Goal: Task Accomplishment & Management: Complete application form

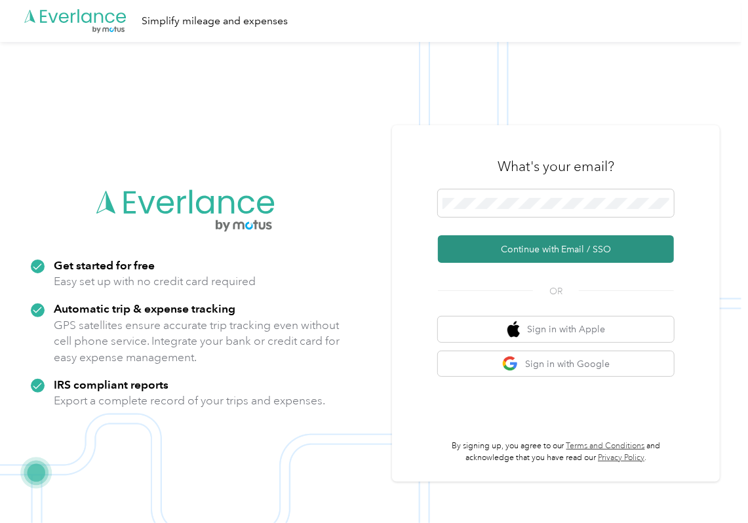
click at [470, 250] on button "Continue with Email / SSO" at bounding box center [556, 249] width 236 height 28
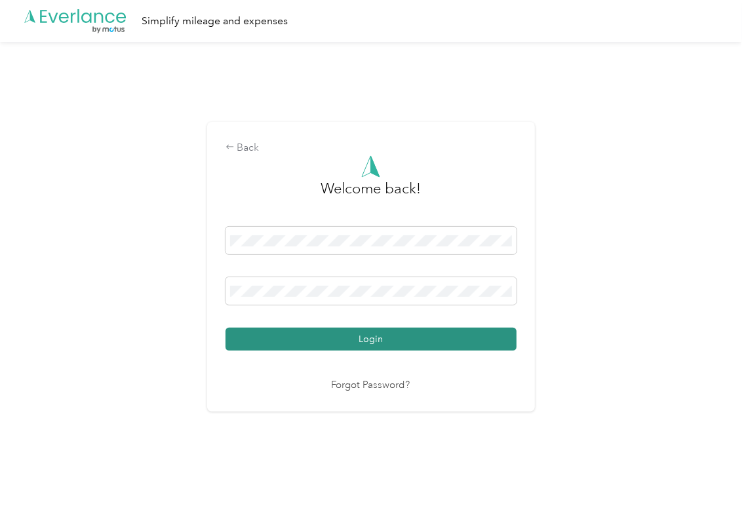
click at [263, 339] on button "Login" at bounding box center [371, 339] width 291 height 23
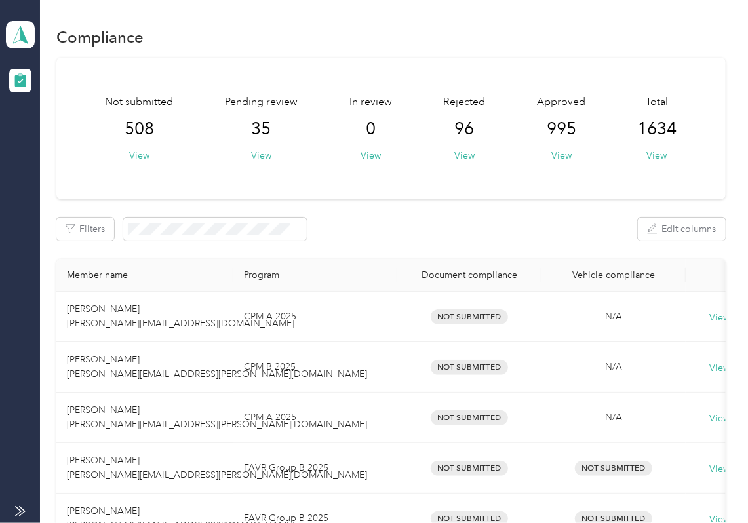
click at [439, 223] on div "Filters Edit columns" at bounding box center [390, 229] width 669 height 23
click at [251, 152] on button "View" at bounding box center [261, 156] width 20 height 14
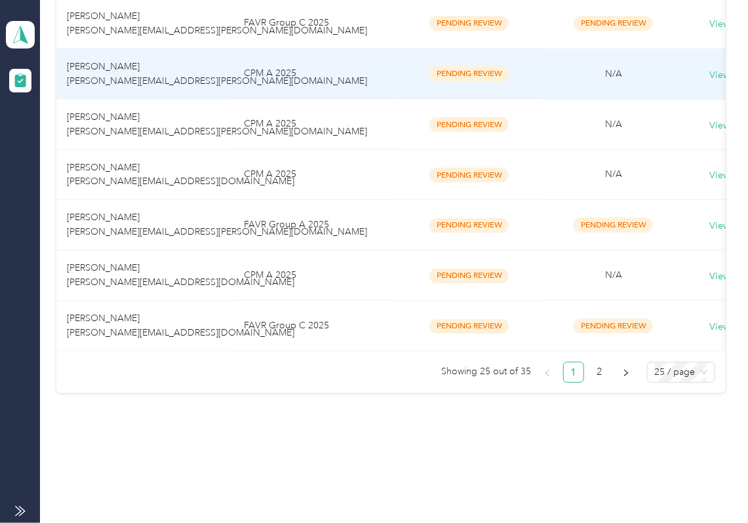
scroll to position [1226, 0]
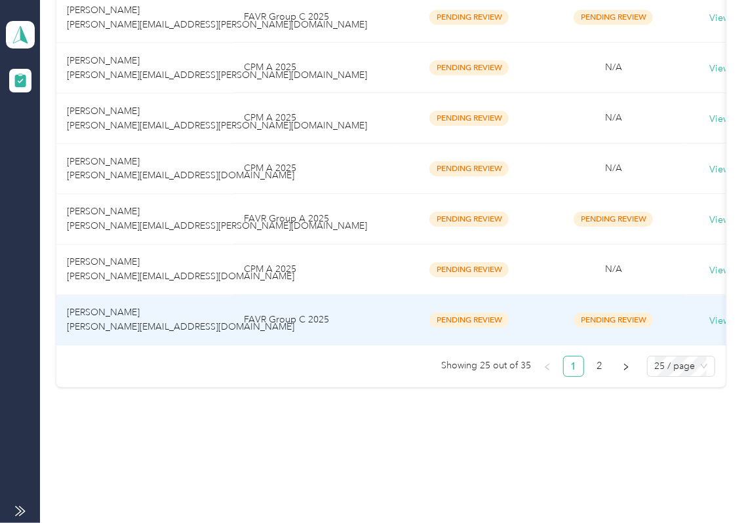
click at [190, 325] on td "[PERSON_NAME] [PERSON_NAME][EMAIL_ADDRESS][DOMAIN_NAME]" at bounding box center [144, 320] width 177 height 50
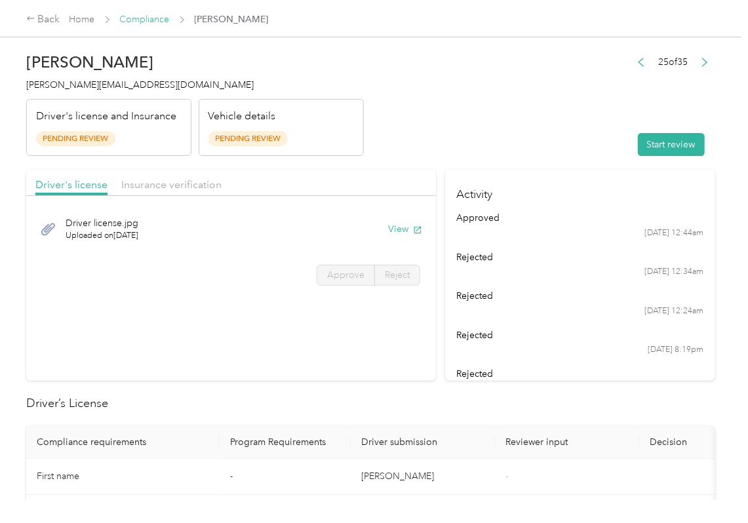
click at [148, 22] on link "Compliance" at bounding box center [145, 19] width 50 height 11
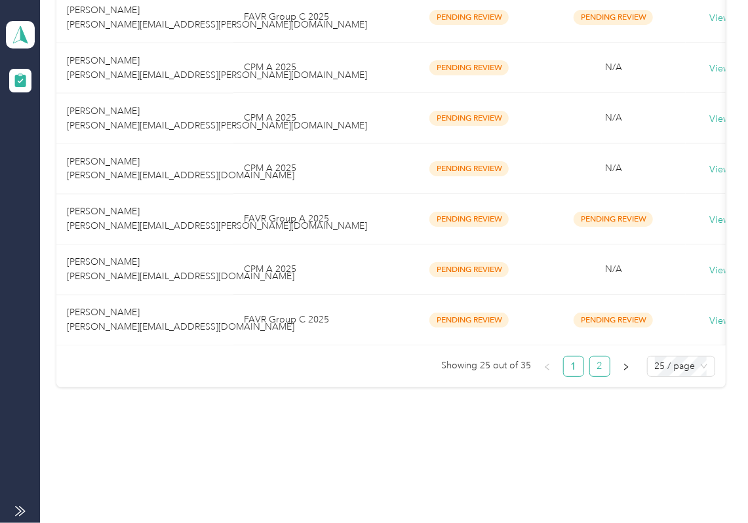
click at [598, 372] on link "2" at bounding box center [600, 367] width 20 height 20
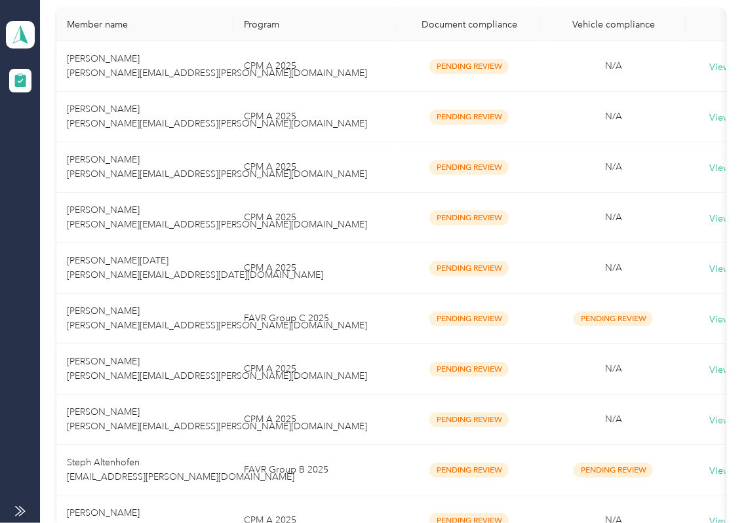
scroll to position [465, 0]
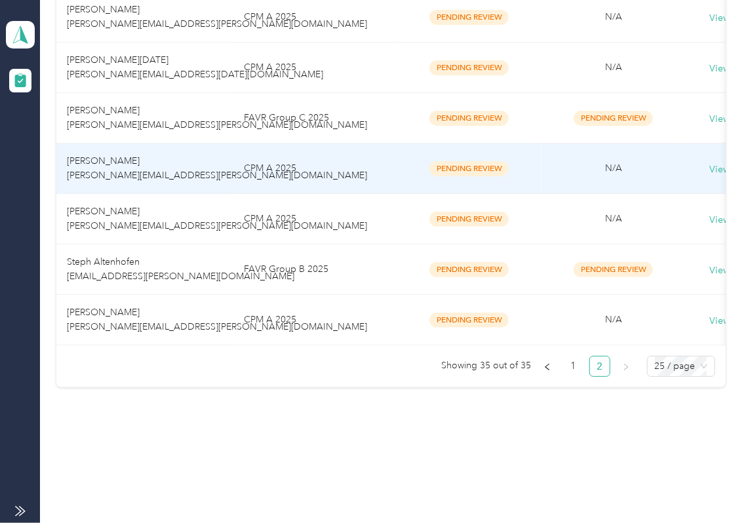
click at [137, 166] on span "[PERSON_NAME] [PERSON_NAME][EMAIL_ADDRESS][PERSON_NAME][DOMAIN_NAME]" at bounding box center [217, 168] width 300 height 26
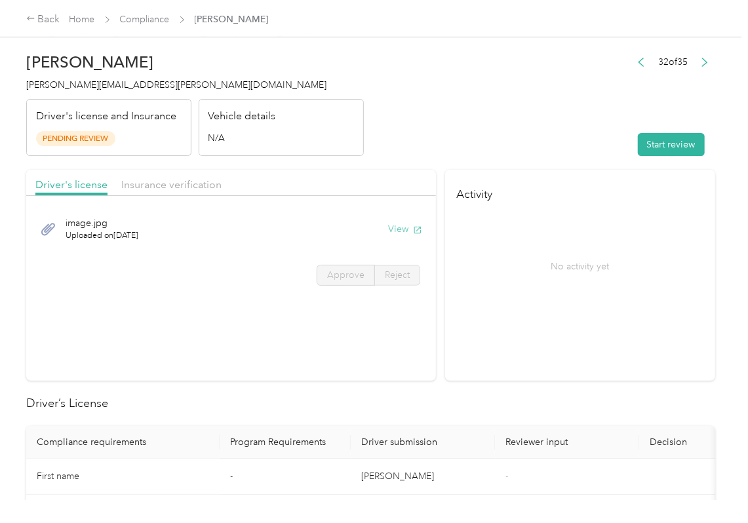
click at [402, 231] on button "View" at bounding box center [405, 229] width 34 height 14
click at [392, 153] on header "[PERSON_NAME] [PERSON_NAME][EMAIL_ADDRESS][PERSON_NAME][DOMAIN_NAME] Driver's l…" at bounding box center [370, 101] width 689 height 110
click at [163, 180] on span "Insurance verification" at bounding box center [171, 184] width 100 height 12
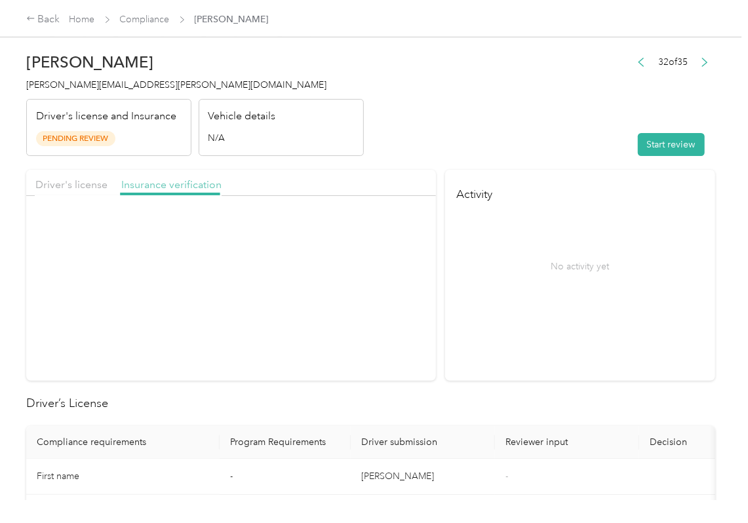
click at [167, 184] on span "Insurance verification" at bounding box center [171, 184] width 100 height 12
click at [393, 232] on button "View" at bounding box center [405, 229] width 34 height 14
click at [666, 140] on button "Start review" at bounding box center [671, 144] width 67 height 23
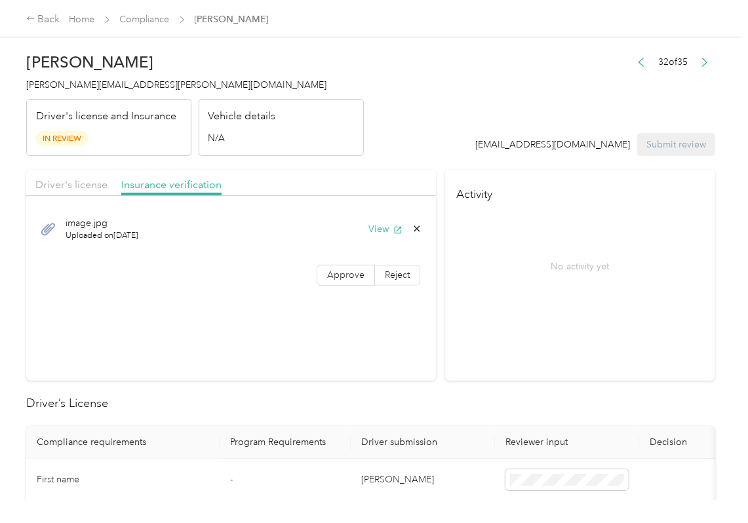
drag, startPoint x: 363, startPoint y: 276, endPoint x: 145, endPoint y: 257, distance: 219.1
click at [362, 276] on label "Approve" at bounding box center [346, 275] width 58 height 21
drag, startPoint x: 40, startPoint y: 181, endPoint x: 96, endPoint y: 170, distance: 56.7
click at [41, 180] on span "Driver's license" at bounding box center [71, 184] width 72 height 12
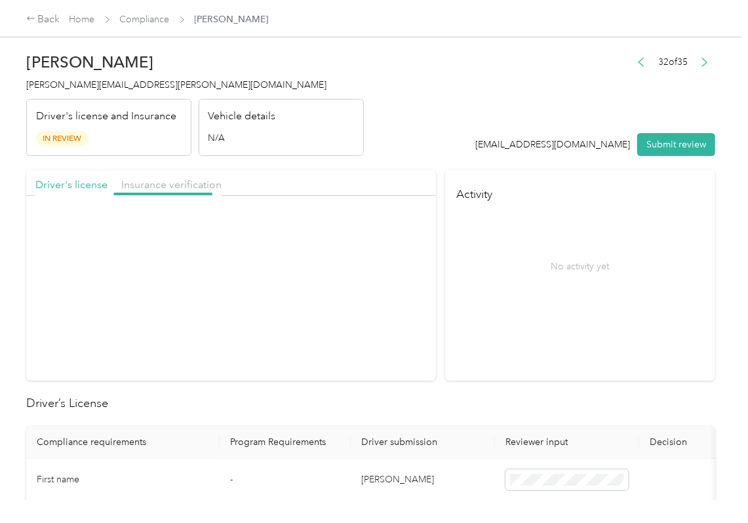
click at [105, 170] on div "Driver's license Insurance verification" at bounding box center [231, 183] width 410 height 26
drag, startPoint x: 93, startPoint y: 180, endPoint x: 119, endPoint y: 218, distance: 46.2
click at [93, 181] on span "Driver's license" at bounding box center [71, 184] width 72 height 12
click at [357, 271] on span "Approve" at bounding box center [345, 274] width 37 height 11
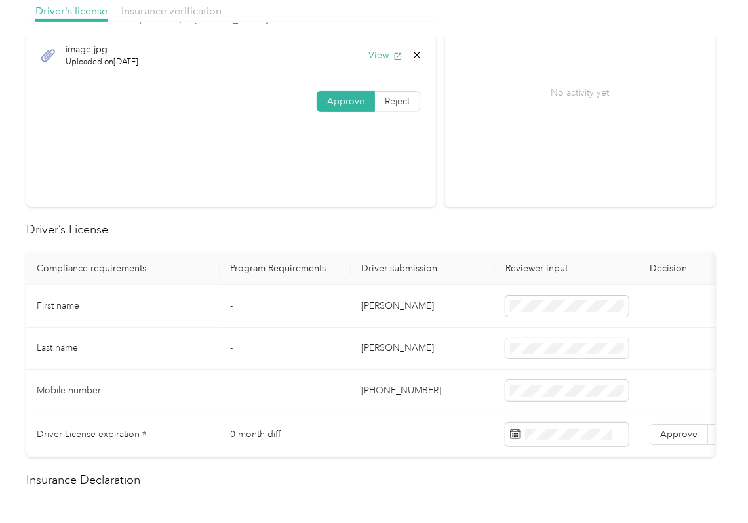
scroll to position [174, 0]
click at [374, 309] on td "[PERSON_NAME]" at bounding box center [423, 306] width 144 height 43
copy td "[PERSON_NAME]"
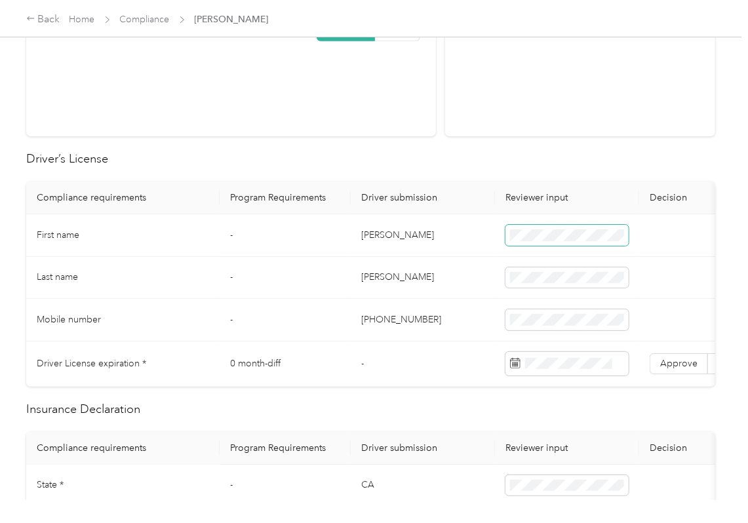
scroll to position [349, 0]
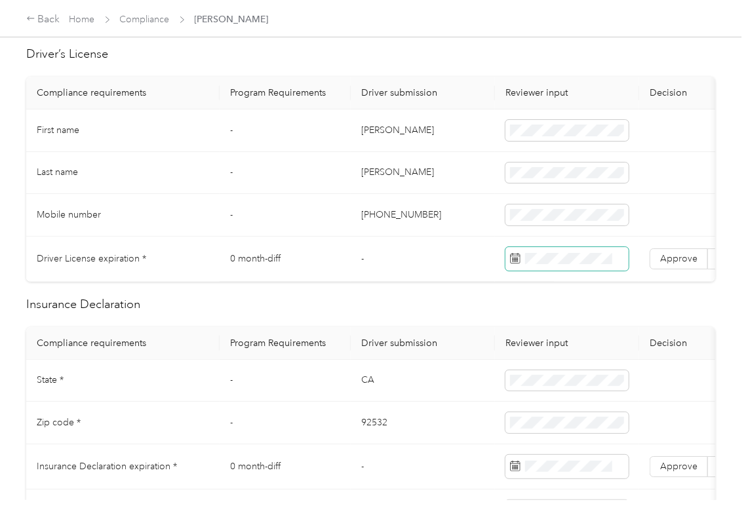
click at [551, 268] on span at bounding box center [566, 259] width 123 height 24
click at [675, 265] on label "Approve" at bounding box center [679, 258] width 58 height 21
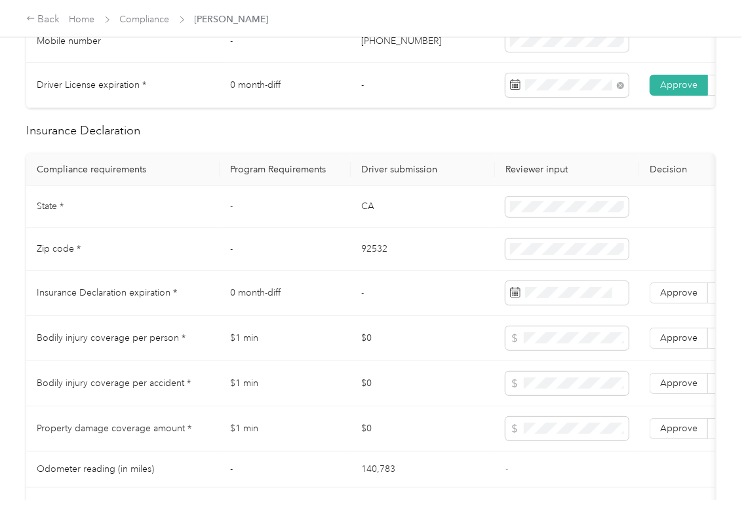
scroll to position [524, 0]
click at [373, 216] on td "CA" at bounding box center [423, 206] width 144 height 43
copy td "CA"
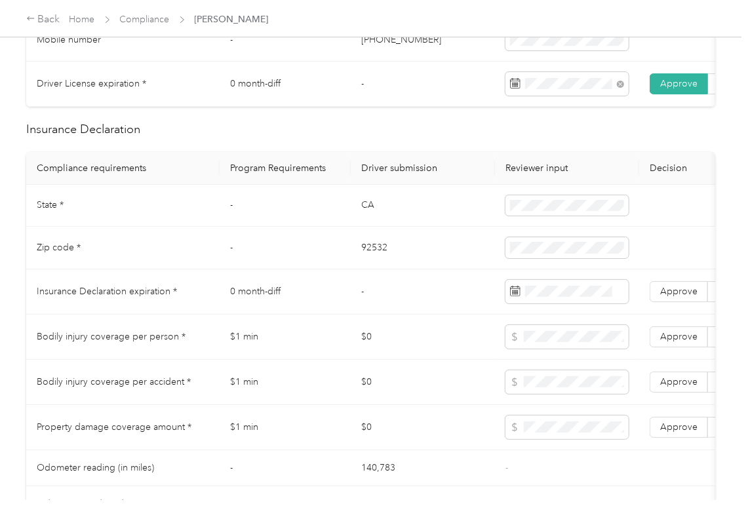
click at [378, 262] on td "92532" at bounding box center [423, 248] width 144 height 43
copy td "92532"
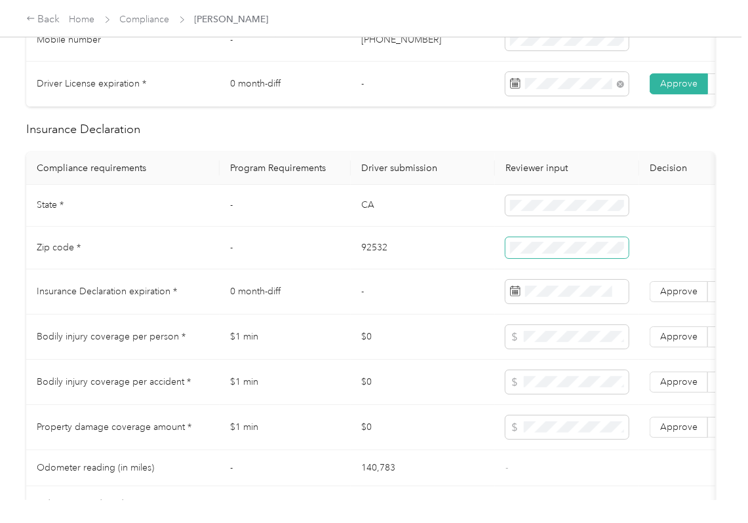
click at [544, 256] on span at bounding box center [566, 247] width 123 height 21
click at [470, 295] on td "-" at bounding box center [423, 291] width 144 height 45
click at [346, 284] on td "0 month-diff" at bounding box center [285, 291] width 131 height 45
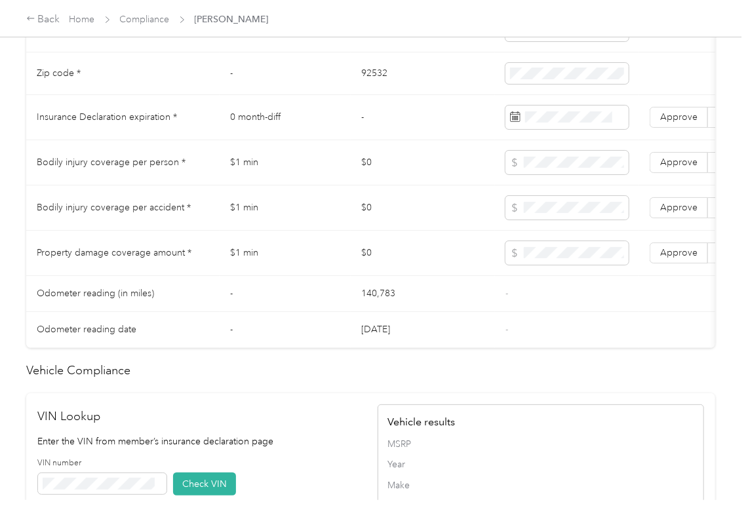
scroll to position [0, 145]
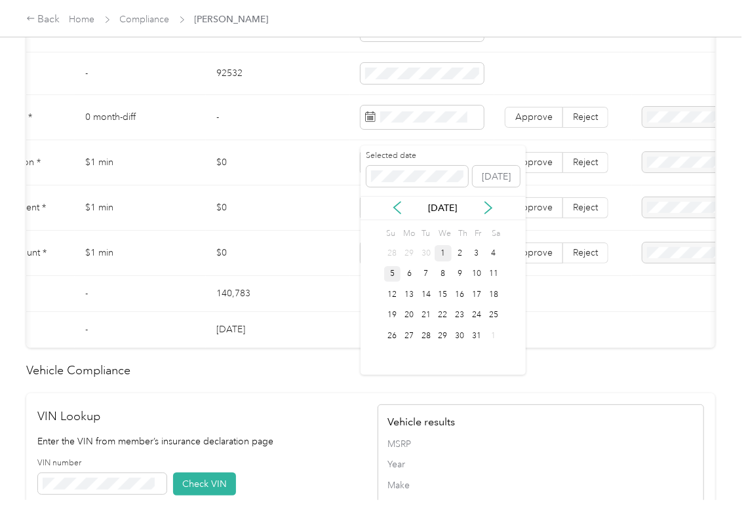
click at [391, 275] on div "5" at bounding box center [392, 274] width 17 height 16
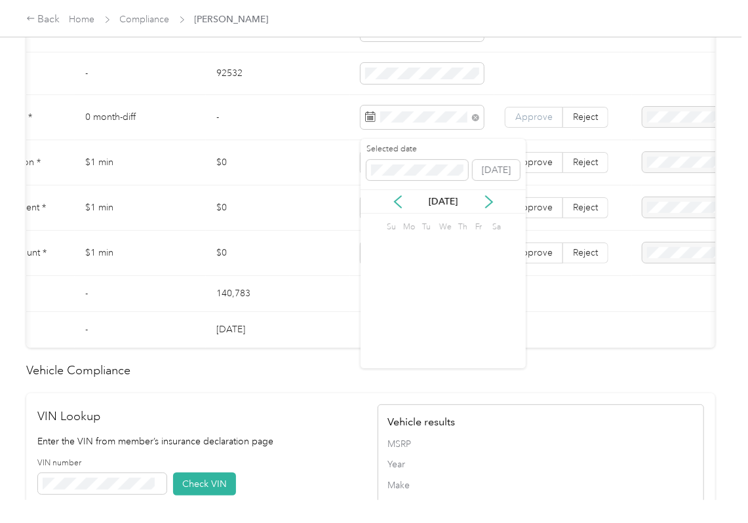
click at [520, 123] on span "Approve" at bounding box center [533, 116] width 37 height 11
click at [556, 264] on label "Approve" at bounding box center [534, 253] width 58 height 21
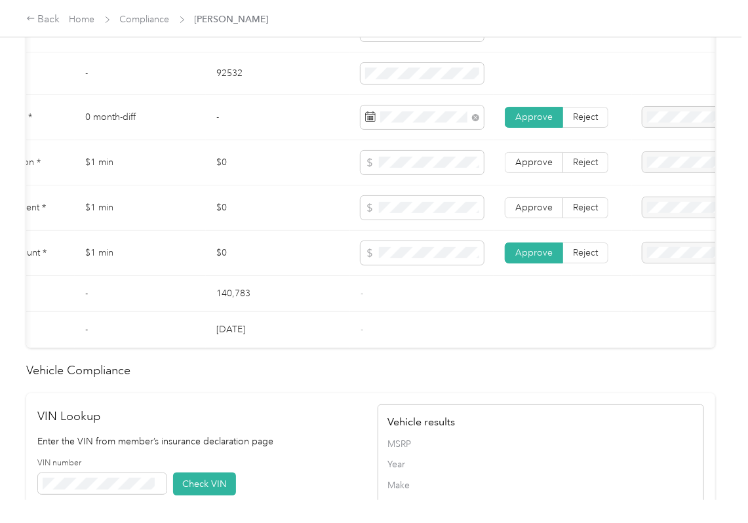
click at [543, 213] on span "Approve" at bounding box center [533, 207] width 37 height 11
click at [535, 168] on span "Approve" at bounding box center [533, 162] width 37 height 11
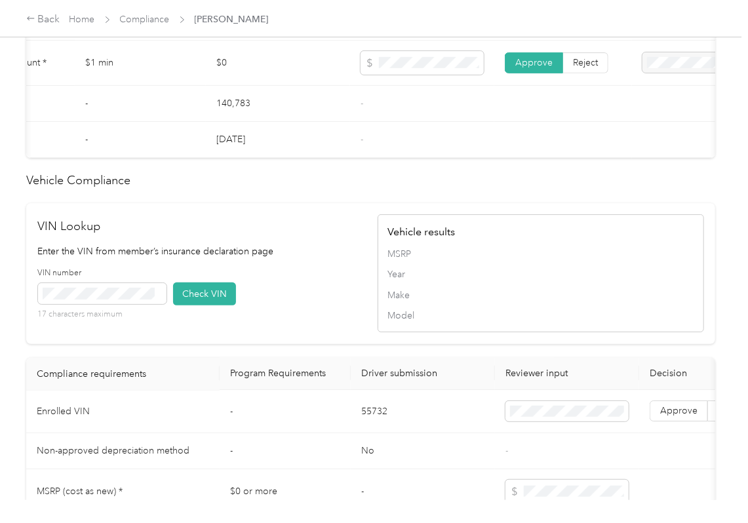
scroll to position [1049, 0]
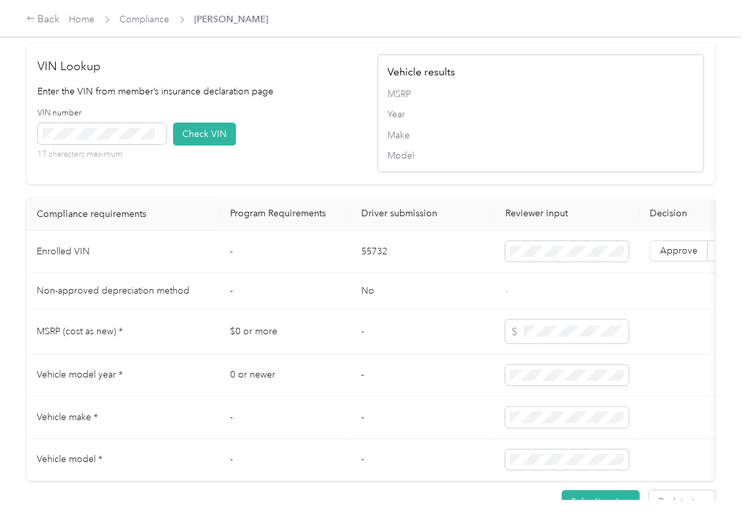
click at [305, 170] on div "VIN number 17 characters maximum Check VIN" at bounding box center [201, 139] width 326 height 62
click at [143, 144] on span at bounding box center [102, 133] width 128 height 21
click at [216, 146] on button "Check VIN" at bounding box center [204, 134] width 63 height 23
click at [667, 257] on span "Approve" at bounding box center [678, 251] width 37 height 11
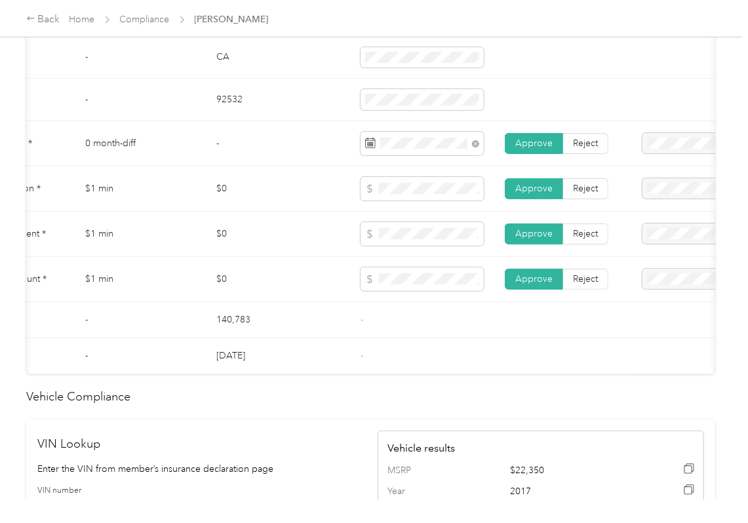
scroll to position [612, 0]
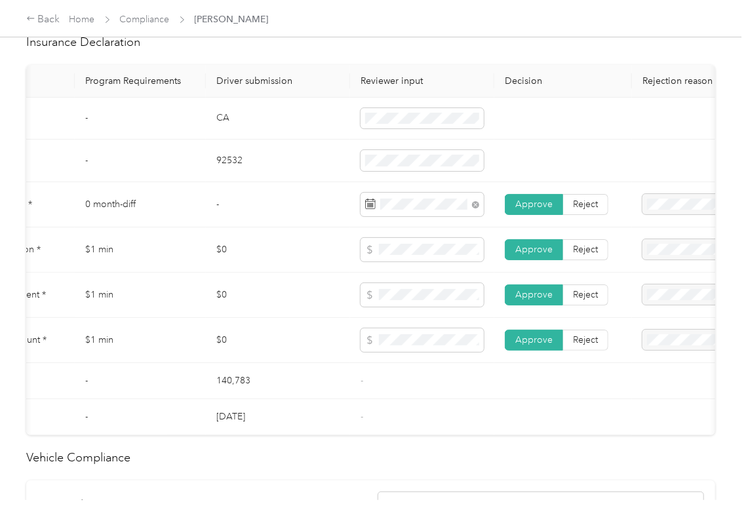
click at [326, 318] on td "$0" at bounding box center [278, 295] width 144 height 45
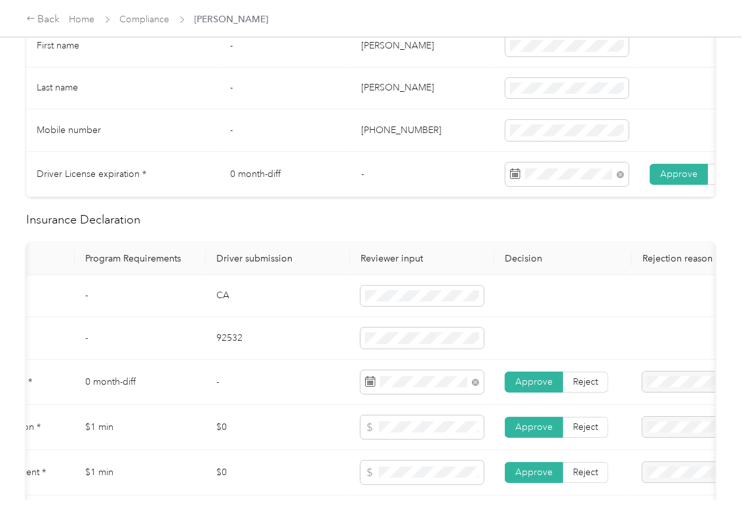
scroll to position [0, 0]
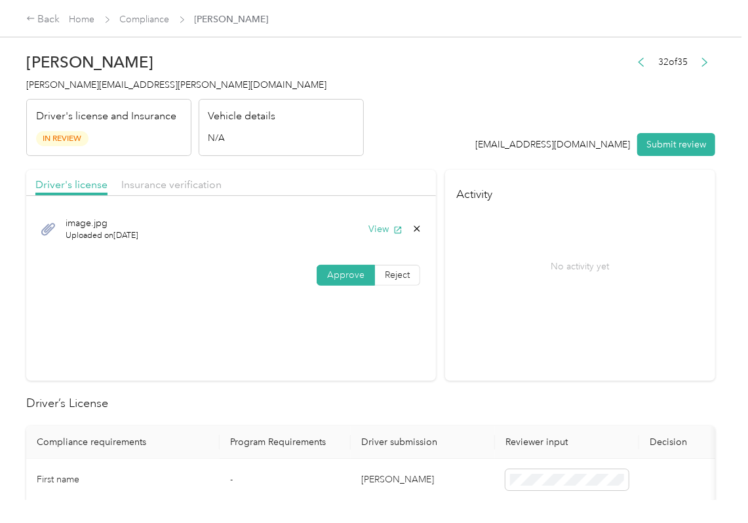
click at [168, 172] on div "Driver's license Insurance verification" at bounding box center [231, 183] width 410 height 26
click at [180, 178] on span "Insurance verification" at bounding box center [171, 184] width 100 height 12
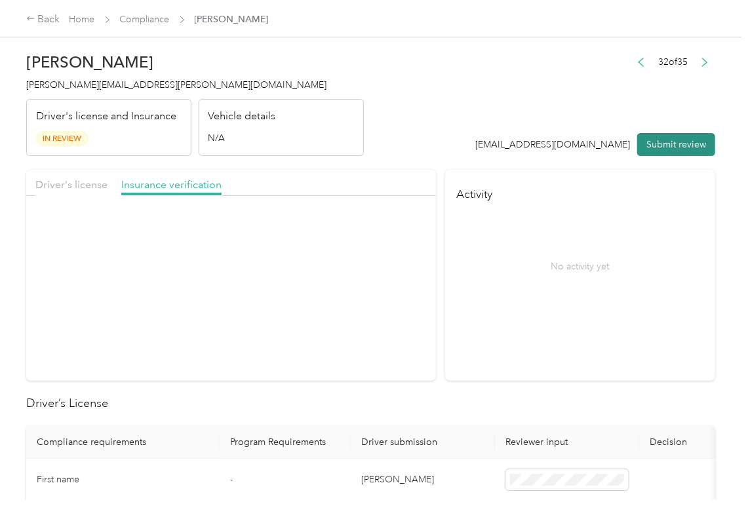
click at [669, 139] on button "Submit review" at bounding box center [676, 144] width 78 height 23
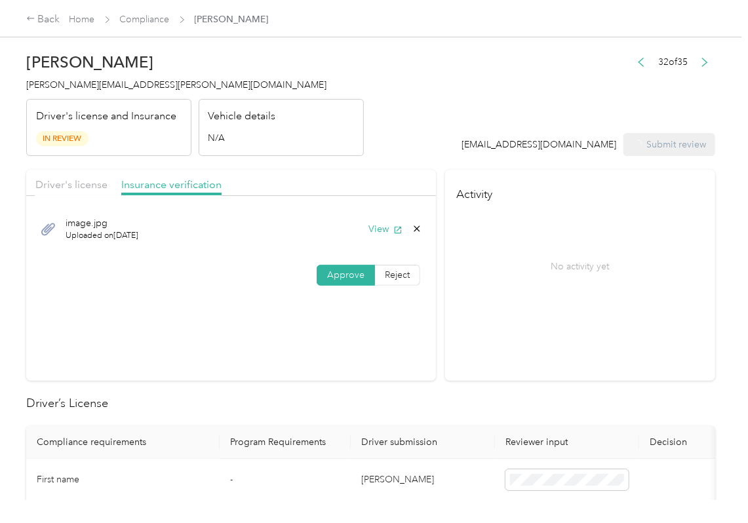
click at [132, 87] on span "[PERSON_NAME][EMAIL_ADDRESS][PERSON_NAME][DOMAIN_NAME]" at bounding box center [176, 84] width 300 height 11
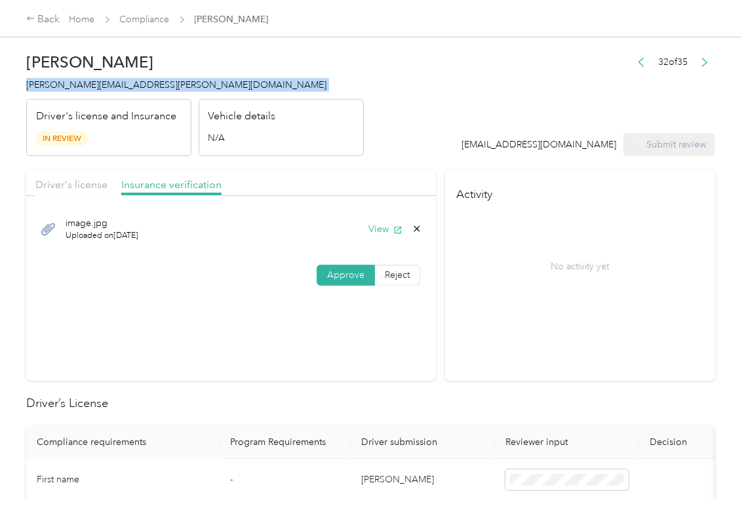
click at [132, 87] on span "[PERSON_NAME][EMAIL_ADDRESS][PERSON_NAME][DOMAIN_NAME]" at bounding box center [176, 84] width 300 height 11
copy span "[PERSON_NAME][EMAIL_ADDRESS][PERSON_NAME][DOMAIN_NAME]"
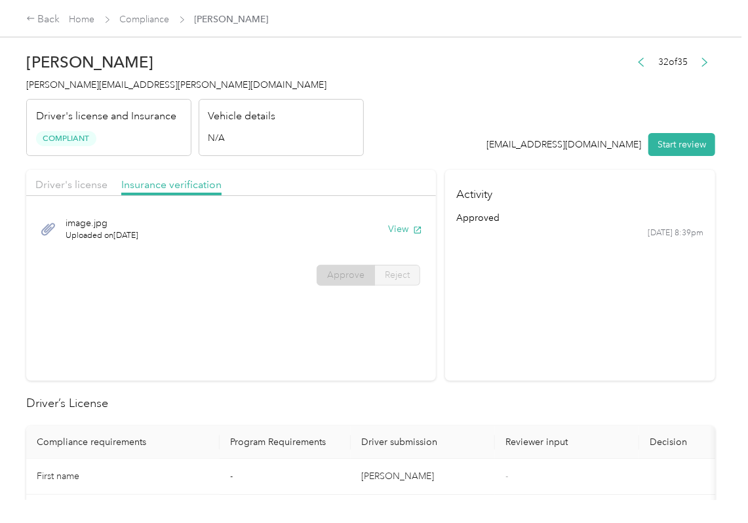
click at [706, 354] on section "Activity approved [DATE] 8:39pm" at bounding box center [580, 275] width 270 height 211
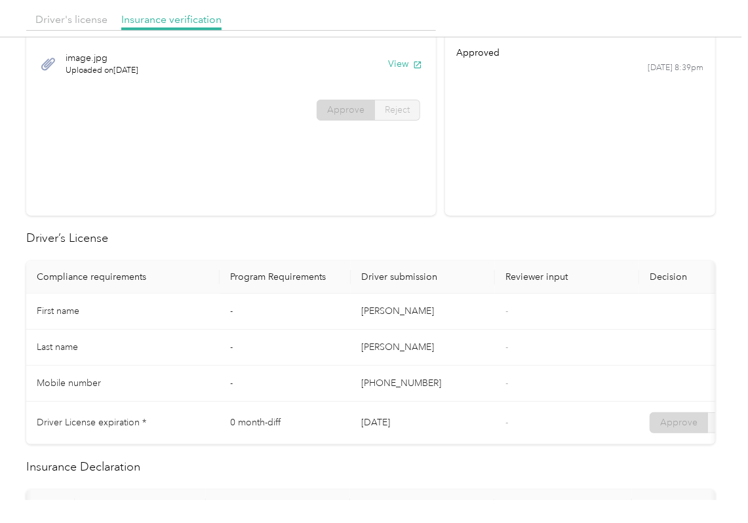
scroll to position [524, 0]
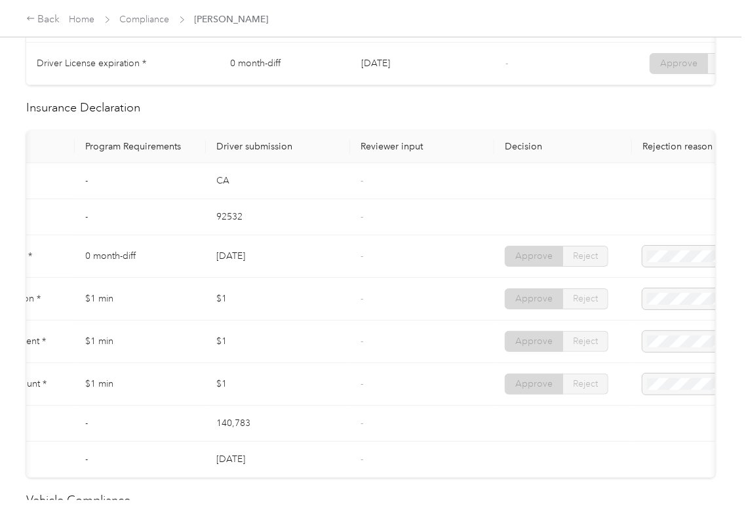
drag, startPoint x: 224, startPoint y: 276, endPoint x: 269, endPoint y: 276, distance: 45.2
click at [269, 276] on td "[DATE]" at bounding box center [278, 256] width 144 height 43
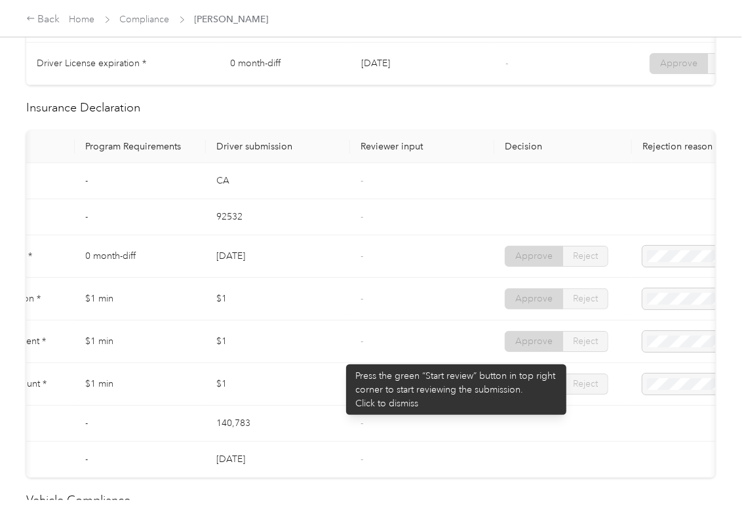
click at [340, 358] on td "$1" at bounding box center [278, 342] width 144 height 43
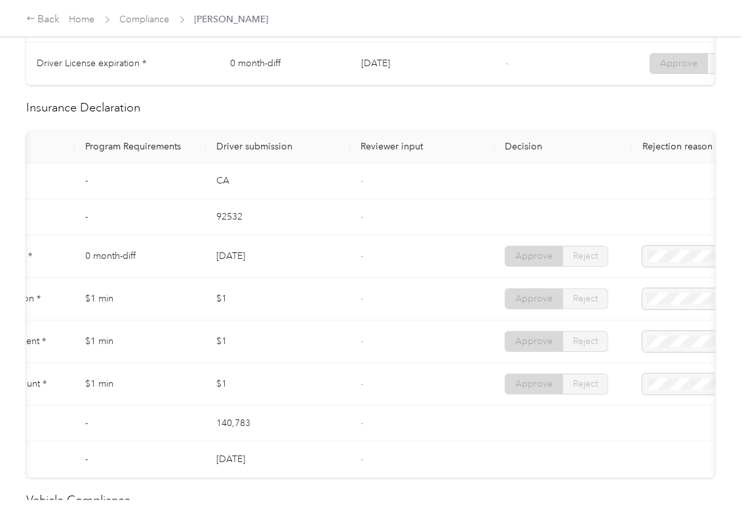
scroll to position [0, 0]
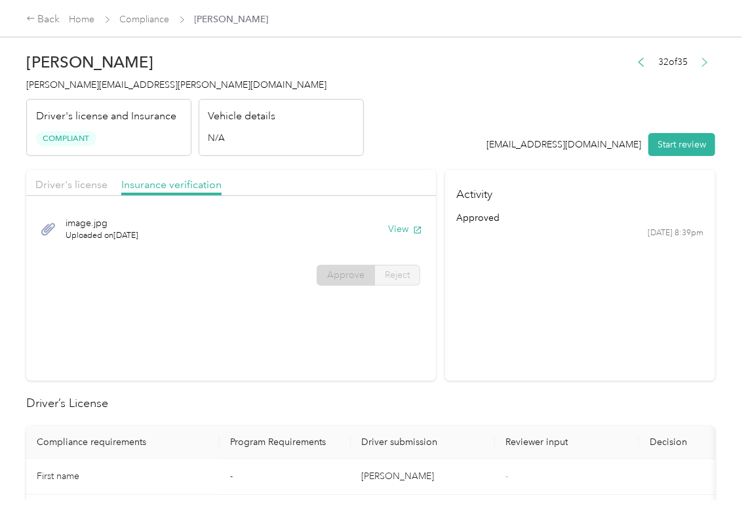
click at [695, 56] on button "button" at bounding box center [705, 62] width 21 height 18
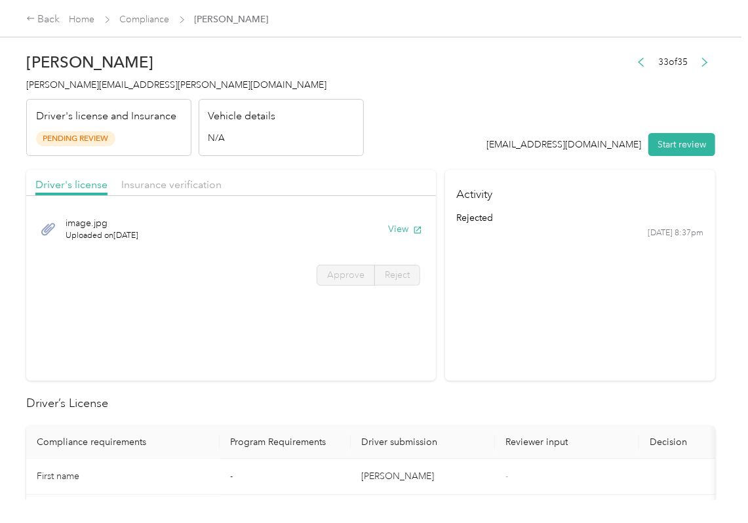
click at [396, 220] on div "image.jpg Uploaded on [DATE] View" at bounding box center [230, 229] width 391 height 44
click at [393, 226] on button "View" at bounding box center [405, 229] width 34 height 14
click at [160, 190] on span "Insurance verification" at bounding box center [171, 184] width 100 height 12
click at [181, 189] on span "Insurance verification" at bounding box center [171, 184] width 100 height 12
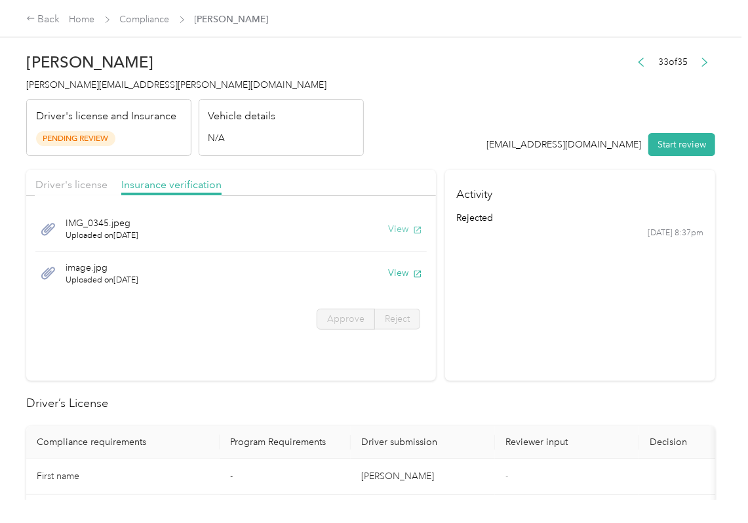
click at [389, 229] on button "View" at bounding box center [405, 229] width 34 height 14
click at [399, 273] on button "View" at bounding box center [405, 273] width 34 height 14
click at [443, 143] on header "[PERSON_NAME] [PERSON_NAME][EMAIL_ADDRESS][PERSON_NAME][DOMAIN_NAME] Driver's l…" at bounding box center [370, 101] width 689 height 110
click at [656, 139] on button "Start review" at bounding box center [681, 144] width 67 height 23
click at [61, 186] on span "Driver's license" at bounding box center [71, 184] width 72 height 12
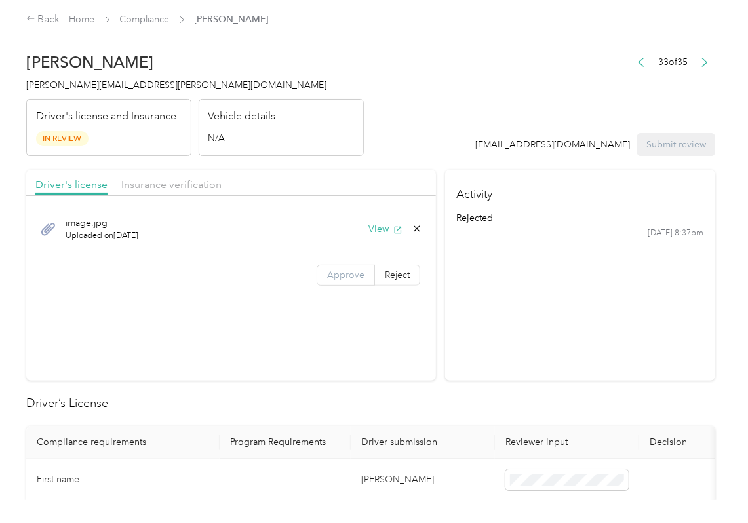
click at [330, 267] on label "Approve" at bounding box center [346, 275] width 58 height 21
click at [338, 269] on span "Approve" at bounding box center [345, 274] width 37 height 11
click at [198, 185] on span "Insurance verification" at bounding box center [171, 184] width 100 height 12
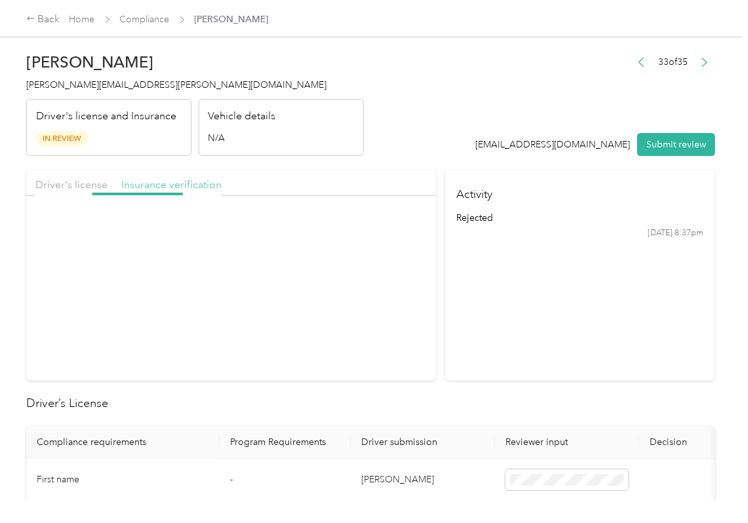
click at [178, 184] on span "Insurance verification" at bounding box center [171, 184] width 100 height 12
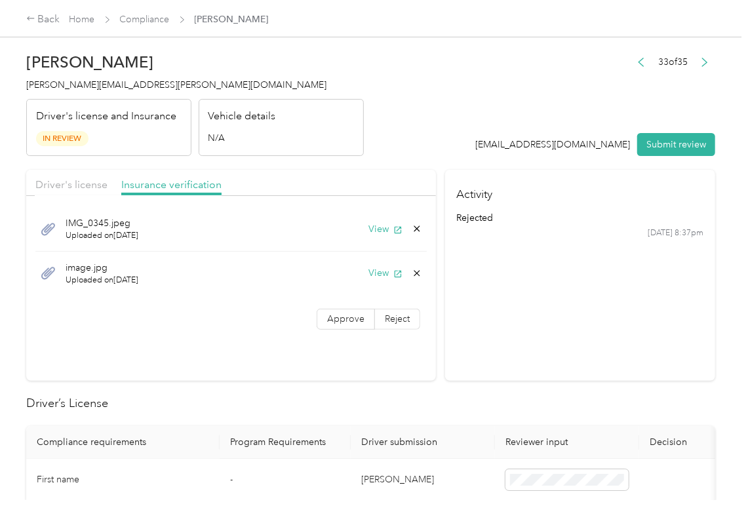
click at [342, 324] on span "Approve" at bounding box center [345, 318] width 37 height 11
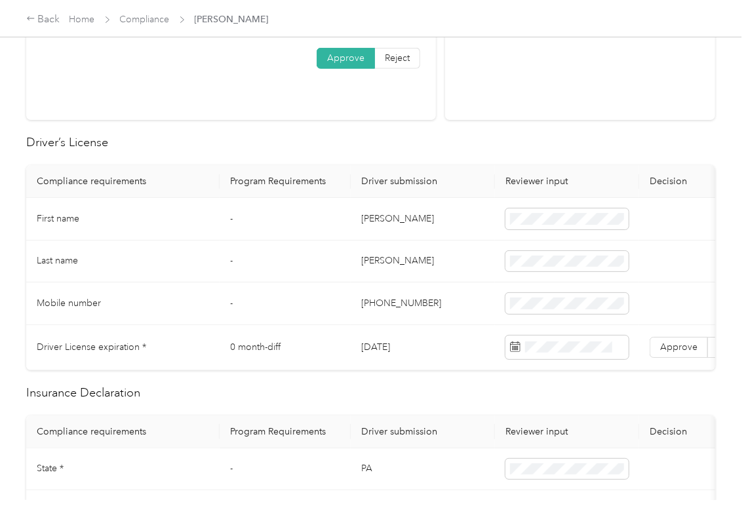
scroll to position [262, 0]
click at [372, 210] on td "[PERSON_NAME]" at bounding box center [423, 218] width 144 height 43
copy td "[PERSON_NAME]"
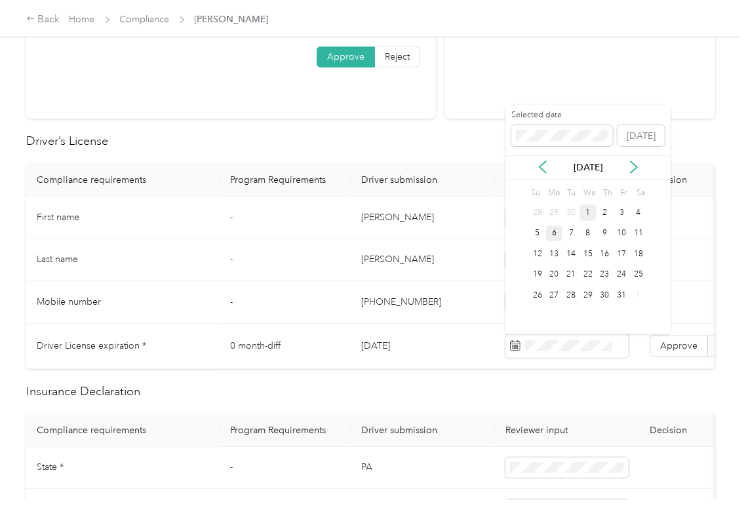
click at [555, 233] on div "6" at bounding box center [554, 234] width 17 height 16
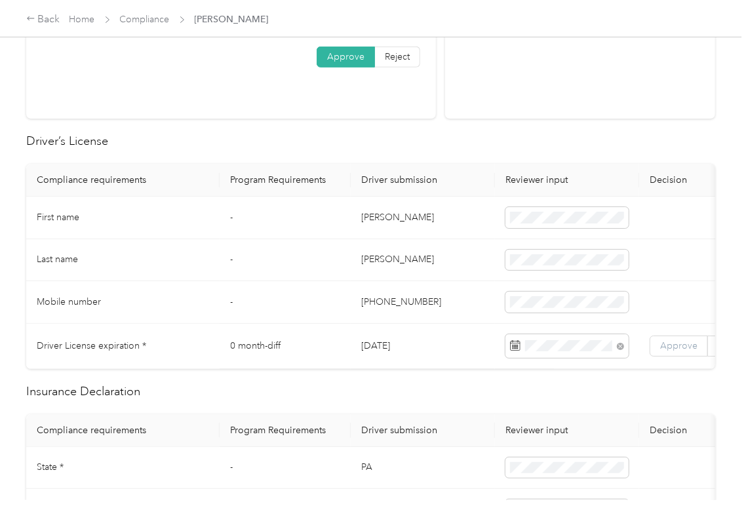
click at [680, 339] on label "Approve" at bounding box center [679, 346] width 58 height 21
drag, startPoint x: 260, startPoint y: 300, endPoint x: 250, endPoint y: 283, distance: 19.1
click at [260, 300] on td "-" at bounding box center [285, 302] width 131 height 43
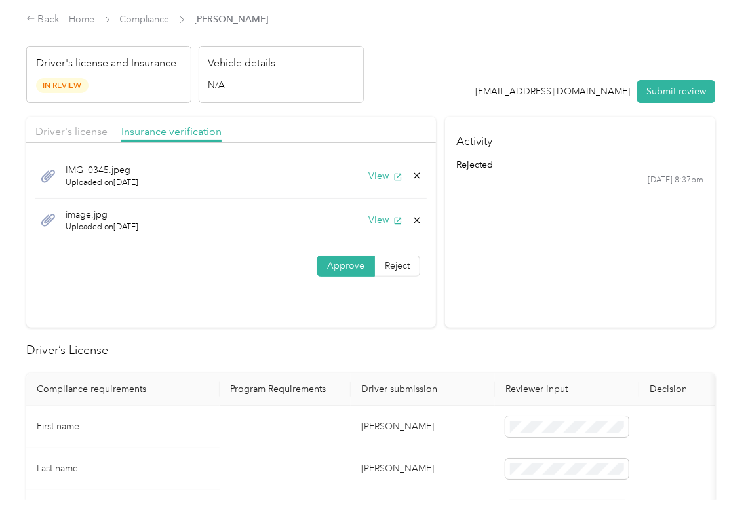
scroll to position [0, 0]
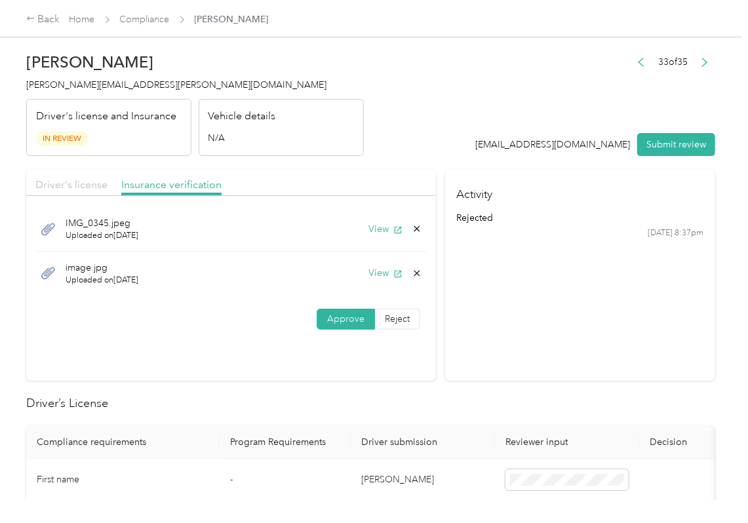
click at [72, 185] on span "Driver's license" at bounding box center [71, 184] width 72 height 12
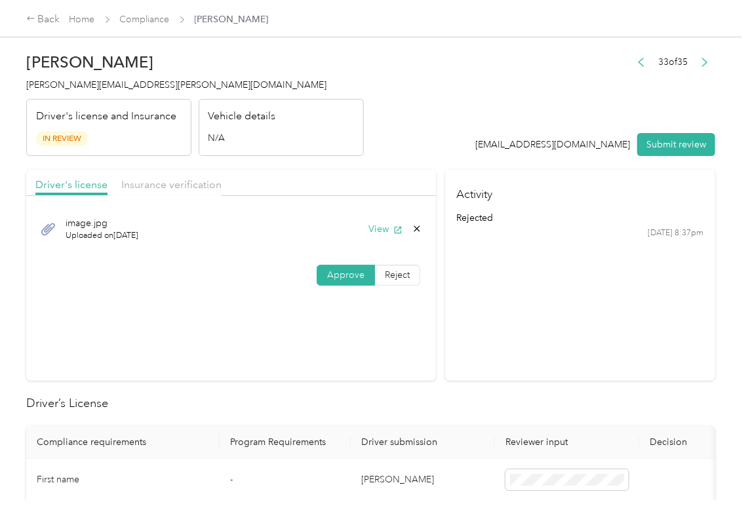
click at [397, 245] on div "image.jpg Uploaded on [DATE] View" at bounding box center [230, 229] width 391 height 44
click at [393, 231] on icon "button" at bounding box center [397, 230] width 9 height 9
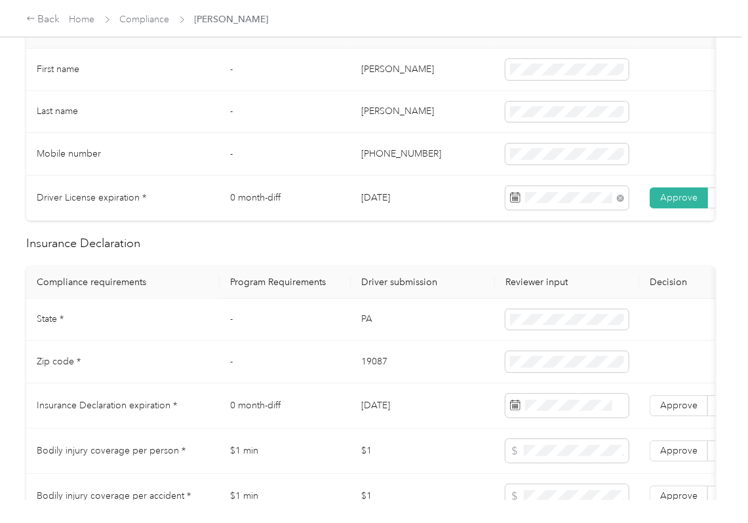
scroll to position [437, 0]
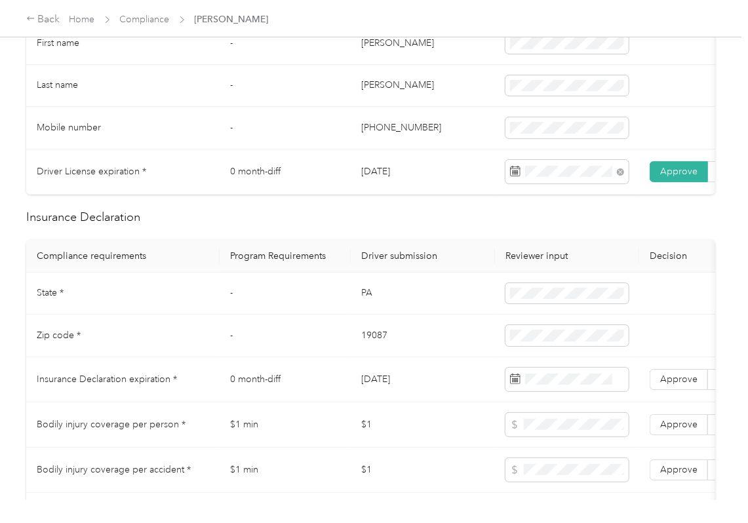
click at [362, 305] on td "PA" at bounding box center [423, 294] width 144 height 43
copy td "PA"
click at [378, 349] on td "19087" at bounding box center [423, 336] width 144 height 43
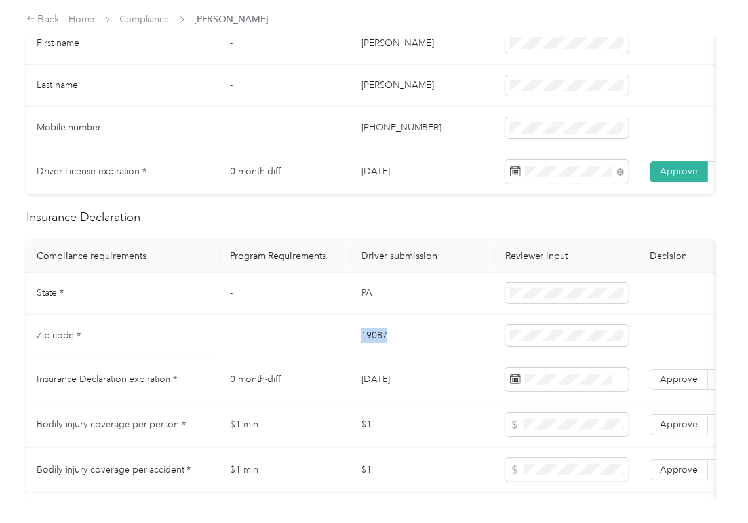
click at [378, 349] on td "19087" at bounding box center [423, 336] width 144 height 43
copy td "19087"
click at [526, 300] on span at bounding box center [566, 293] width 123 height 21
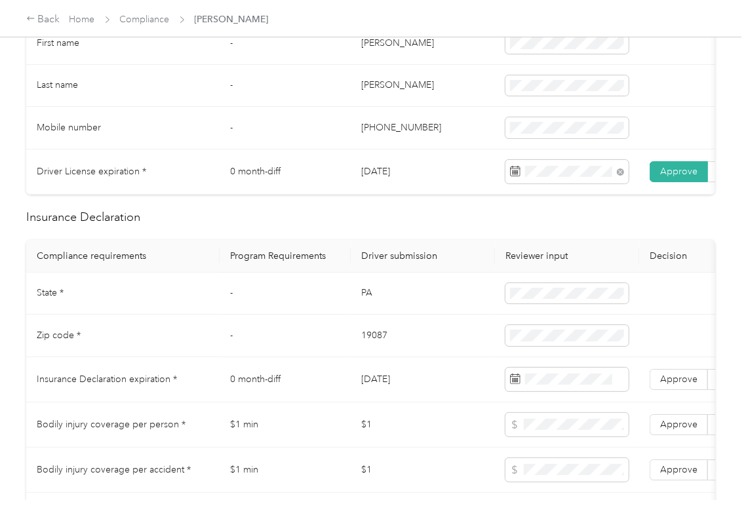
click at [387, 302] on td "PA" at bounding box center [423, 294] width 144 height 43
copy td "PA"
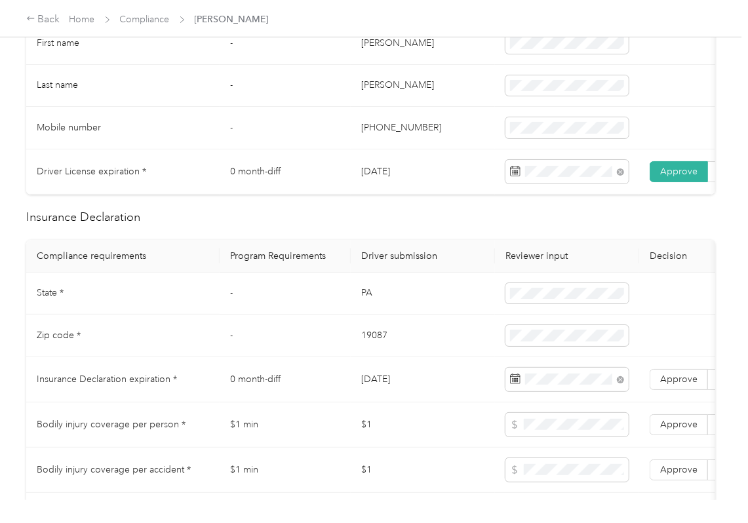
click at [366, 296] on td "PA" at bounding box center [423, 294] width 144 height 43
drag, startPoint x: 683, startPoint y: 391, endPoint x: 365, endPoint y: 323, distance: 325.3
click at [680, 385] on span "Approve" at bounding box center [678, 379] width 37 height 11
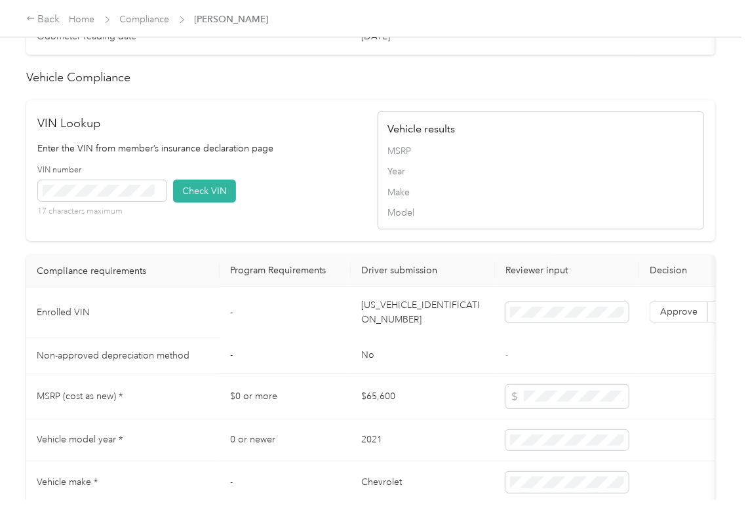
scroll to position [1184, 0]
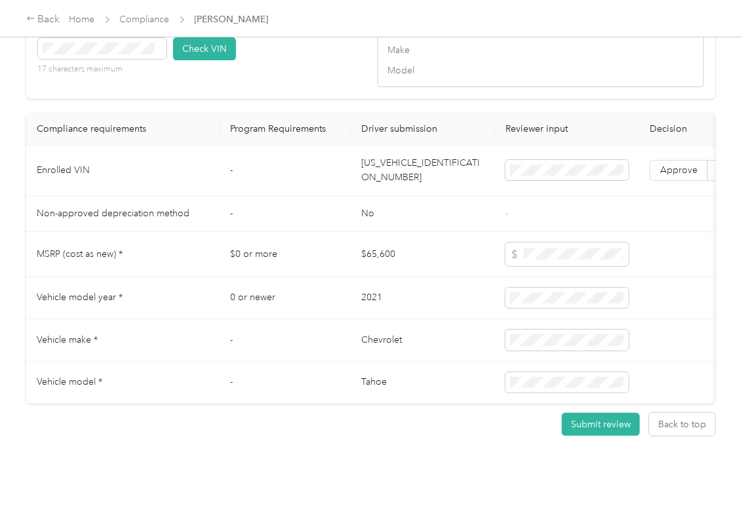
click at [406, 148] on td "[US_VEHICLE_IDENTIFICATION_NUMBER]" at bounding box center [423, 171] width 144 height 50
copy td "[US_VEHICLE_IDENTIFICATION_NUMBER]"
click at [320, 71] on div "VIN Lookup Enter the VIN from member’s insurance declaration page VIN number 17…" at bounding box center [370, 28] width 689 height 141
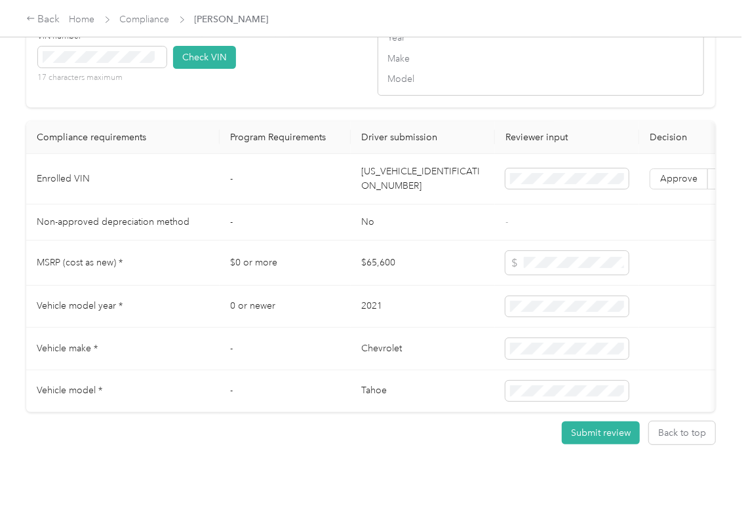
scroll to position [1097, 0]
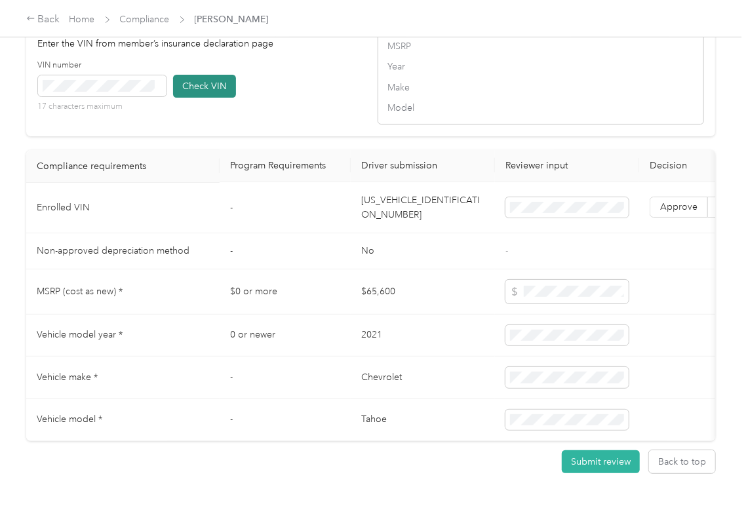
click at [195, 98] on button "Check VIN" at bounding box center [204, 86] width 63 height 23
click at [679, 213] on span "Approve" at bounding box center [678, 207] width 37 height 11
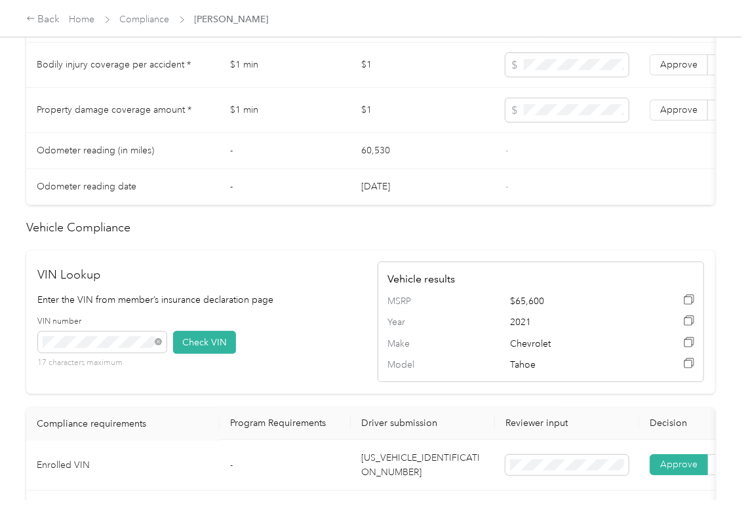
scroll to position [747, 0]
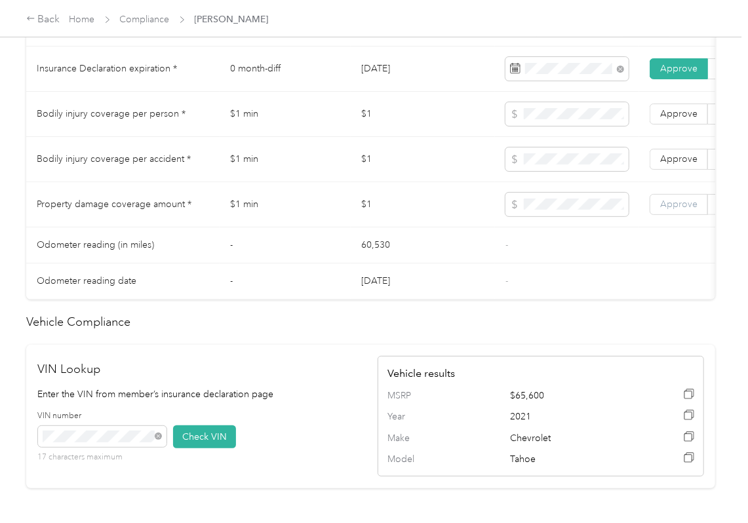
click at [687, 215] on label "Approve" at bounding box center [679, 204] width 58 height 21
click at [696, 168] on label "Approve" at bounding box center [679, 159] width 58 height 21
click at [693, 125] on label "Approve" at bounding box center [679, 114] width 58 height 21
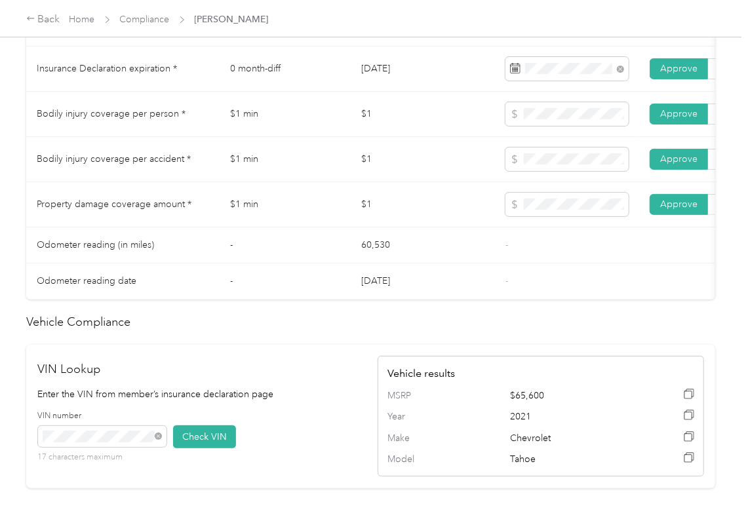
click at [693, 119] on span "Approve" at bounding box center [678, 113] width 37 height 11
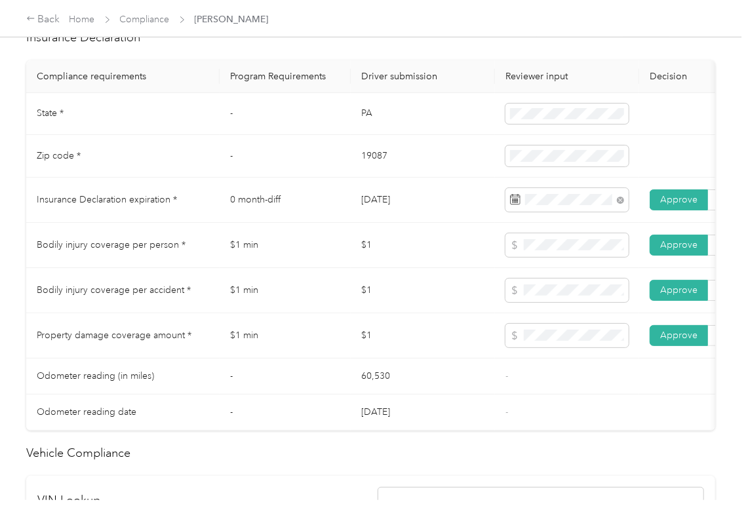
scroll to position [572, 0]
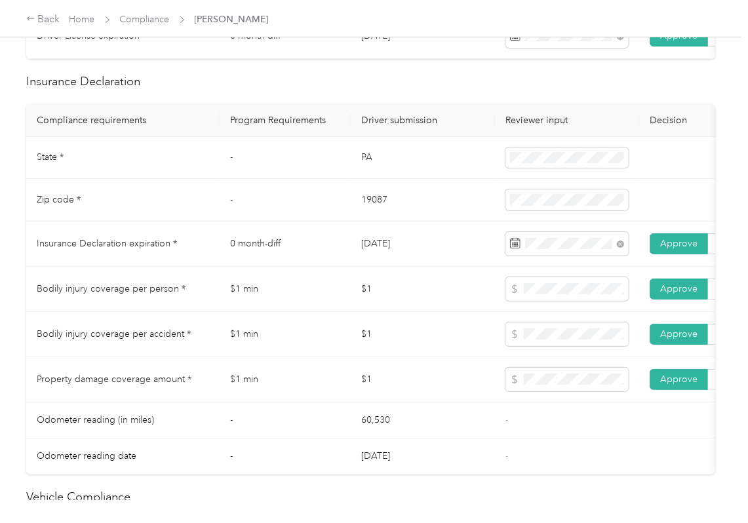
click at [358, 305] on td "$1" at bounding box center [423, 289] width 144 height 45
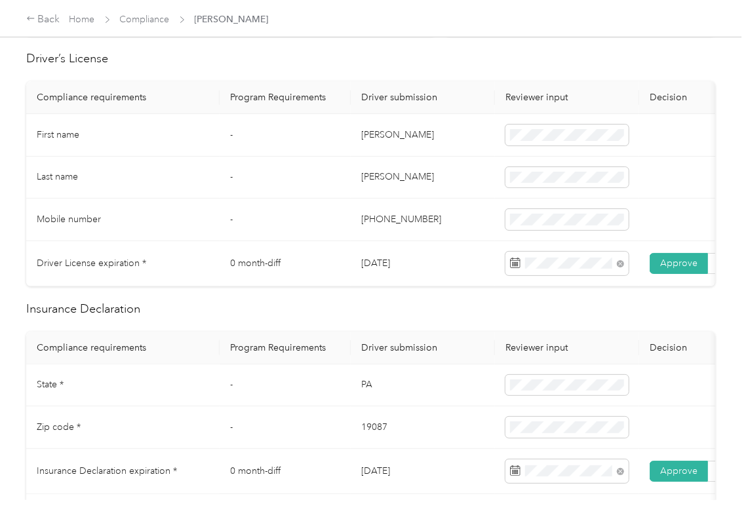
scroll to position [0, 0]
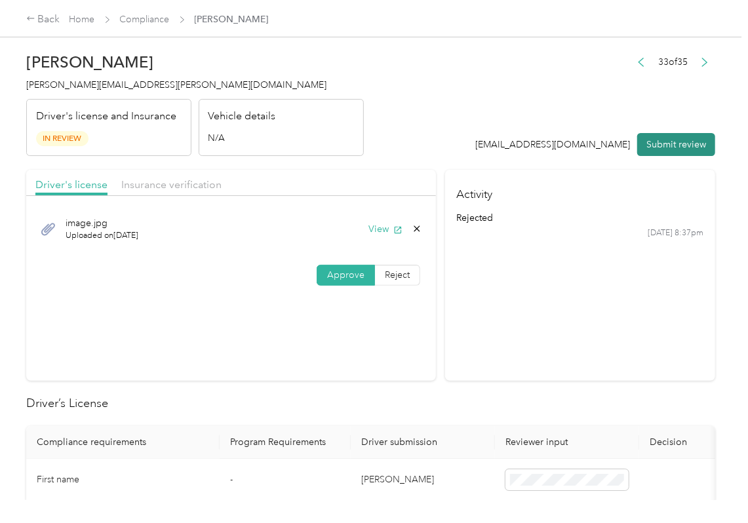
click at [665, 138] on button "Submit review" at bounding box center [676, 144] width 78 height 23
click at [129, 85] on span "[PERSON_NAME][EMAIL_ADDRESS][PERSON_NAME][DOMAIN_NAME]" at bounding box center [176, 84] width 300 height 11
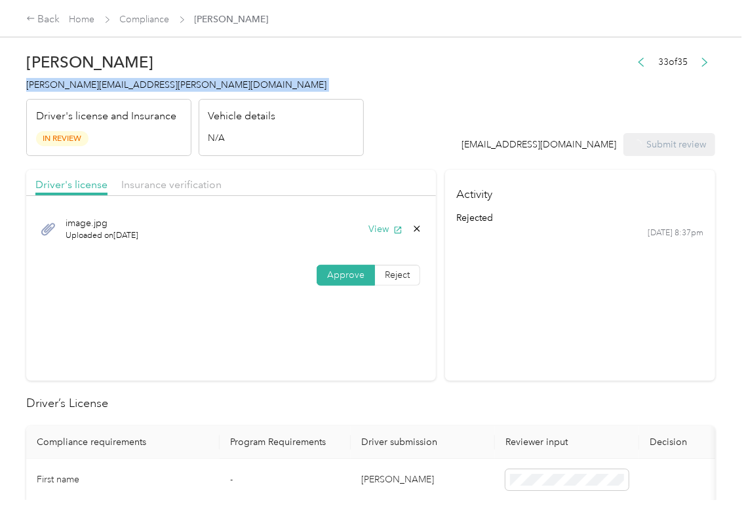
click at [129, 85] on span "[PERSON_NAME][EMAIL_ADDRESS][PERSON_NAME][DOMAIN_NAME]" at bounding box center [176, 84] width 300 height 11
copy span "[PERSON_NAME][EMAIL_ADDRESS][PERSON_NAME][DOMAIN_NAME]"
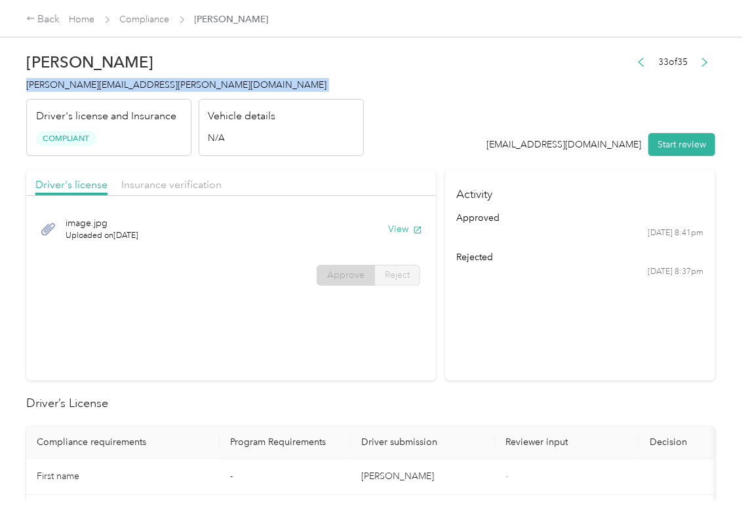
click at [451, 332] on section "Activity approved [DATE] 8:41pm rejected [DATE] 8:37pm" at bounding box center [580, 275] width 270 height 211
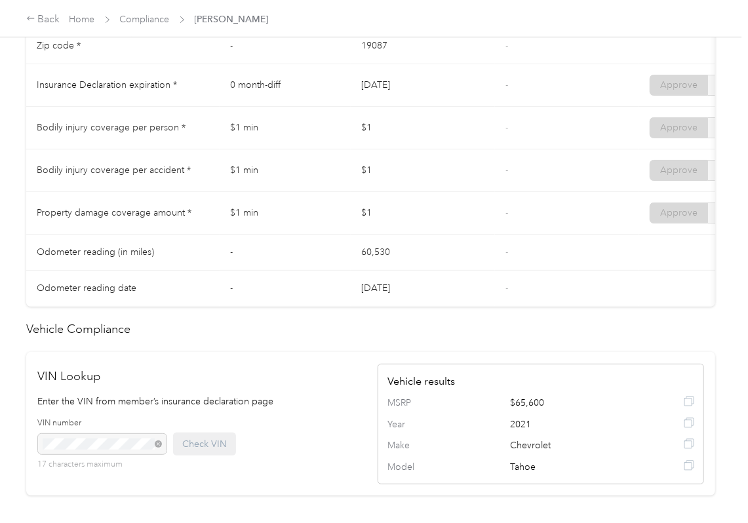
scroll to position [699, 0]
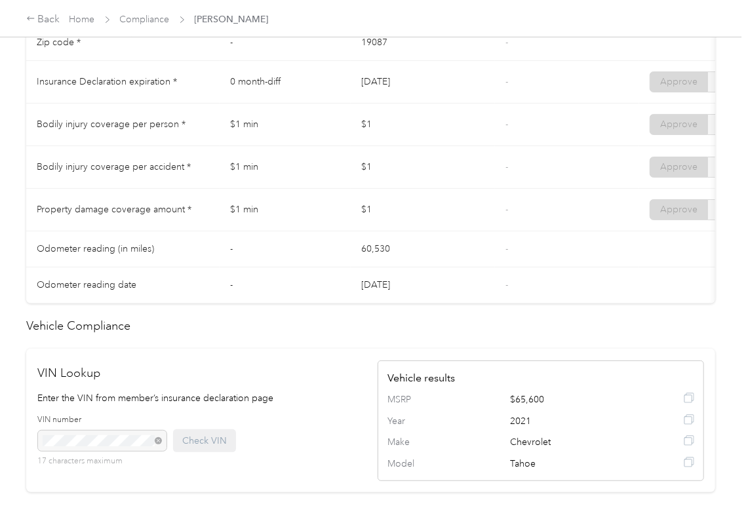
click at [431, 104] on td "[DATE]" at bounding box center [423, 82] width 144 height 43
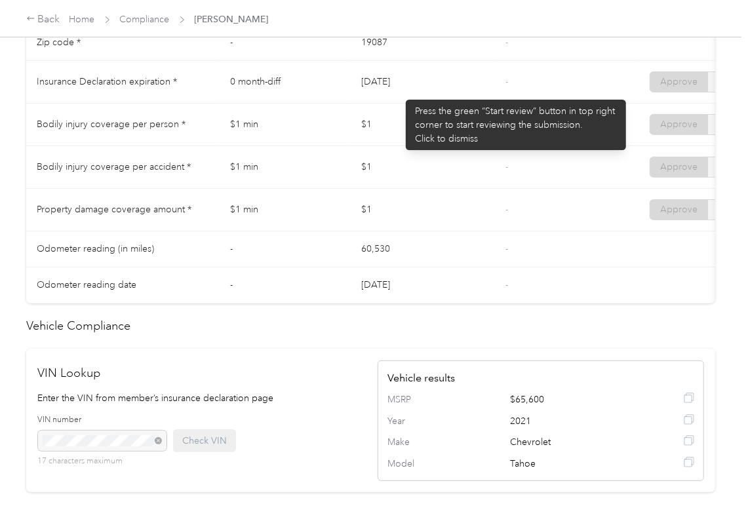
drag, startPoint x: 361, startPoint y: 93, endPoint x: 423, endPoint y: 93, distance: 62.3
click at [423, 93] on td "[DATE]" at bounding box center [423, 82] width 144 height 43
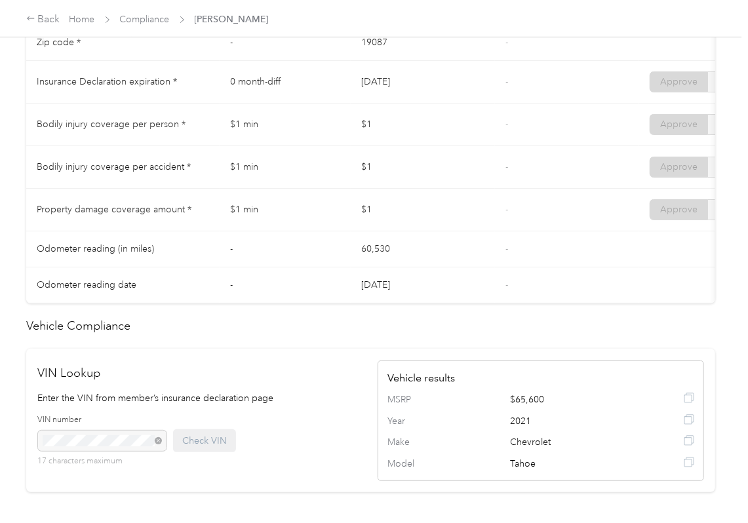
click at [423, 102] on td "[DATE]" at bounding box center [423, 82] width 144 height 43
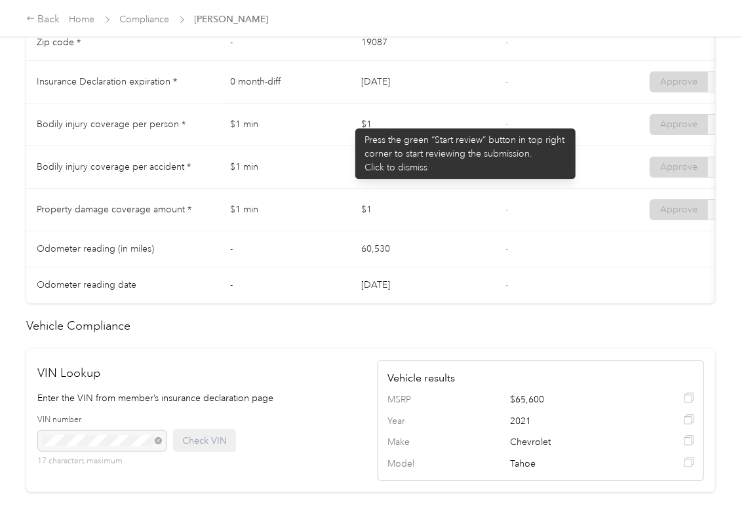
drag, startPoint x: 349, startPoint y: 122, endPoint x: 367, endPoint y: 149, distance: 33.1
click at [400, 131] on tr "Bodily injury coverage per person * $1 min $1 - Approve Reject" at bounding box center [488, 125] width 924 height 43
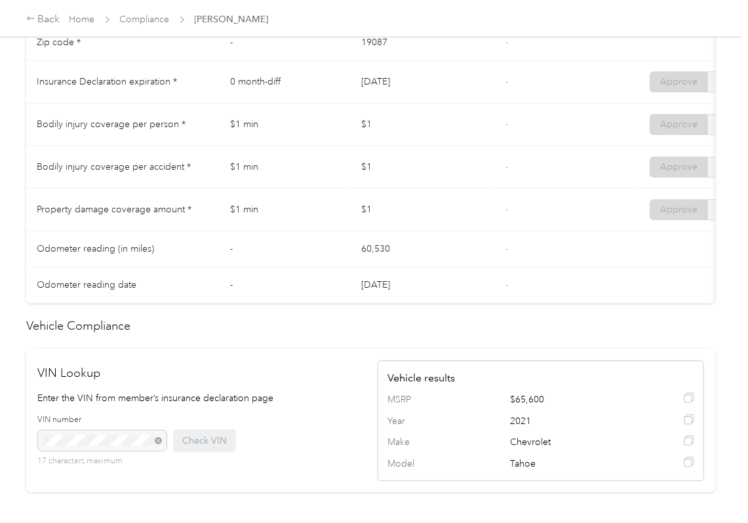
drag, startPoint x: 345, startPoint y: 166, endPoint x: 379, endPoint y: 207, distance: 53.5
click at [393, 184] on tr "Bodily injury coverage per accident * $1 min $1 - Approve Reject" at bounding box center [488, 167] width 924 height 43
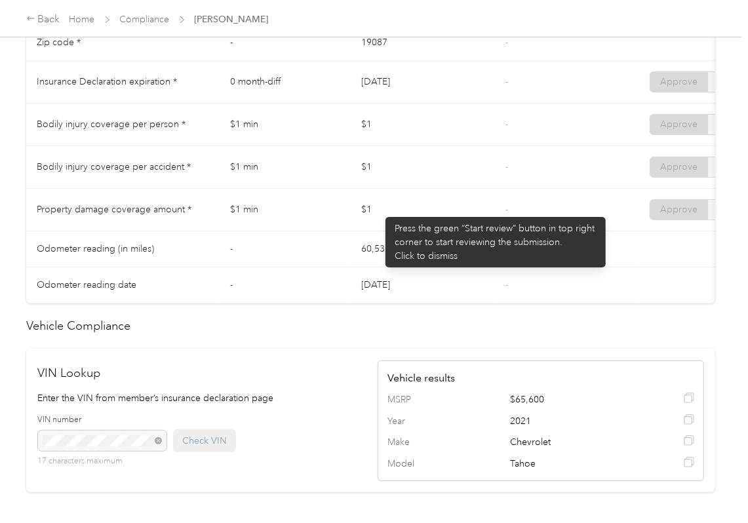
drag, startPoint x: 379, startPoint y: 210, endPoint x: 418, endPoint y: 231, distance: 43.7
click at [415, 231] on td "$1" at bounding box center [423, 210] width 144 height 43
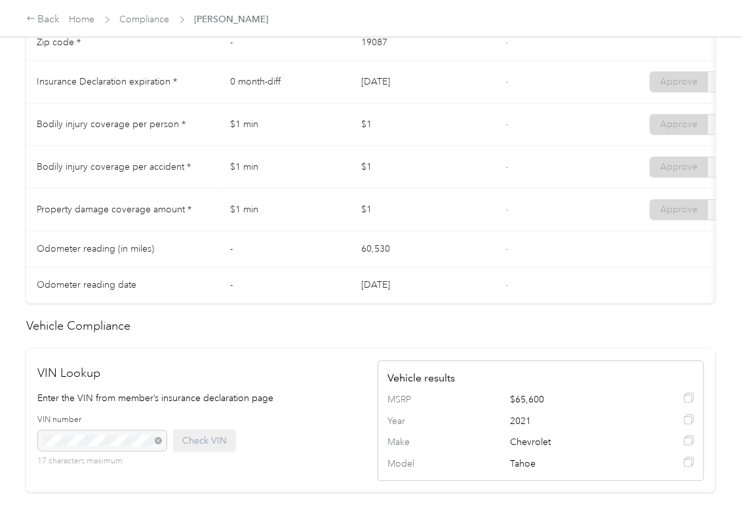
click at [418, 231] on td "$1" at bounding box center [423, 210] width 144 height 43
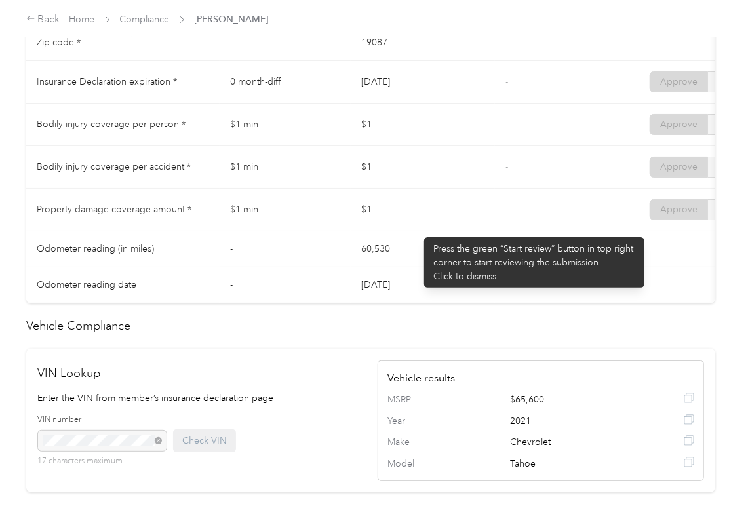
scroll to position [685, 0]
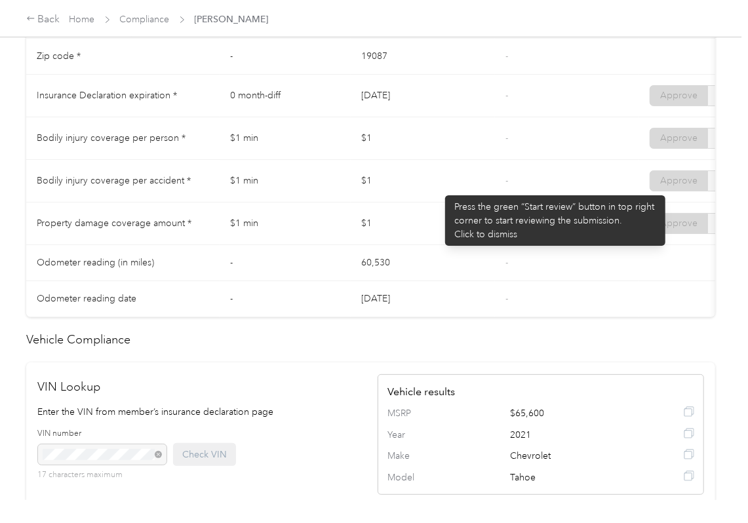
click at [470, 180] on td "$1" at bounding box center [423, 181] width 144 height 43
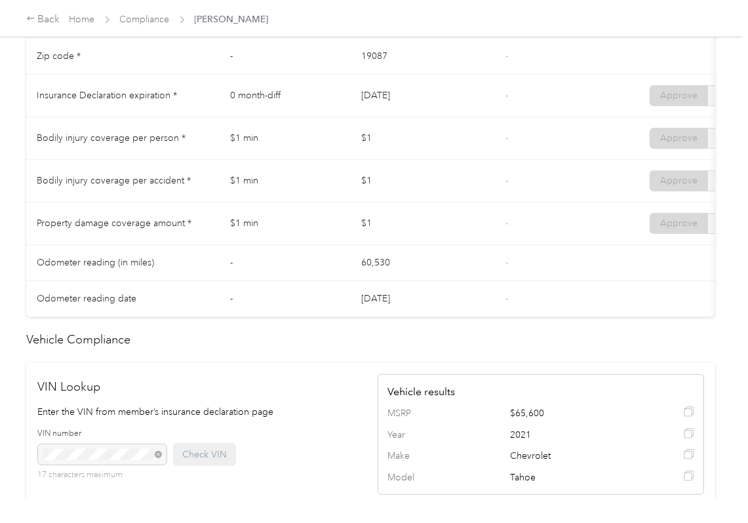
click at [461, 222] on td "$1" at bounding box center [423, 224] width 144 height 43
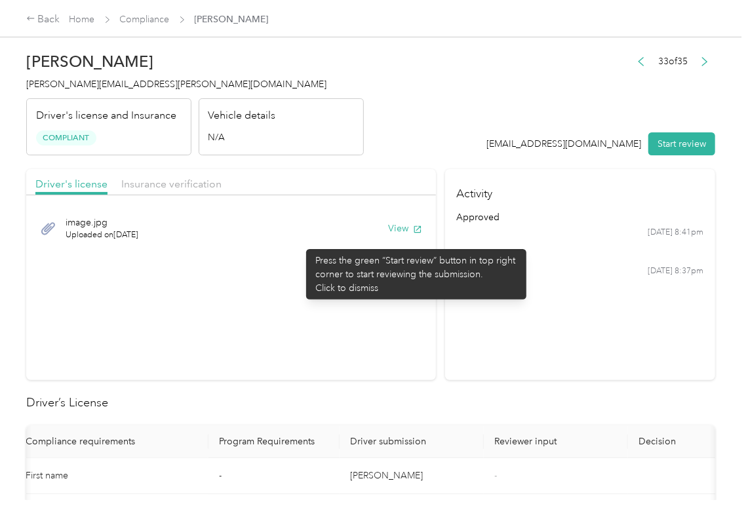
scroll to position [0, 0]
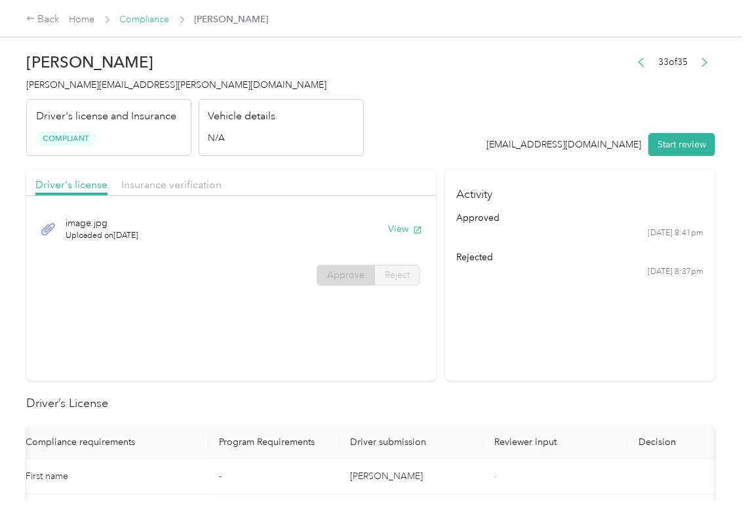
click at [149, 22] on link "Compliance" at bounding box center [145, 19] width 50 height 11
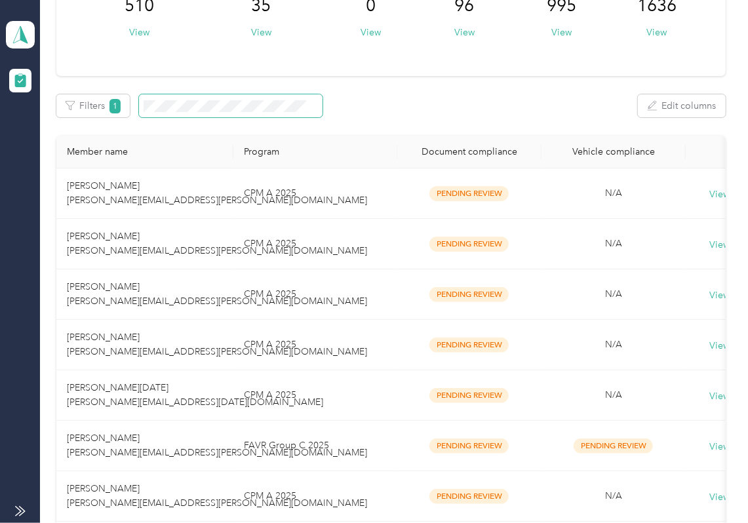
scroll to position [349, 0]
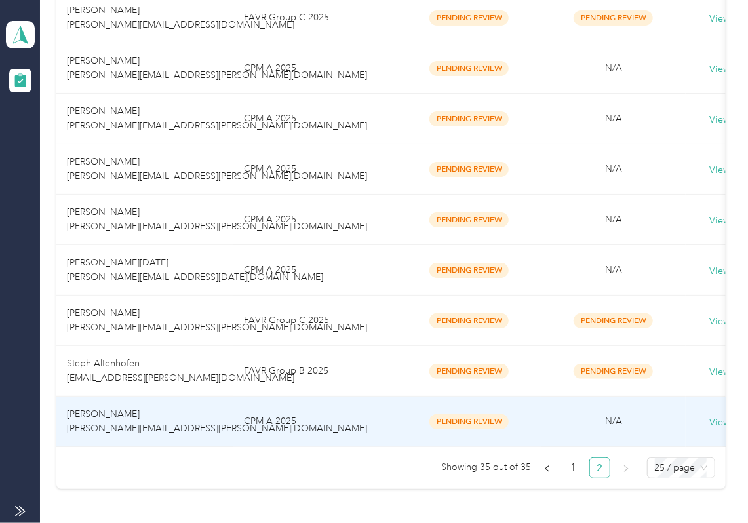
click at [250, 433] on td "CPM A 2025" at bounding box center [315, 422] width 164 height 50
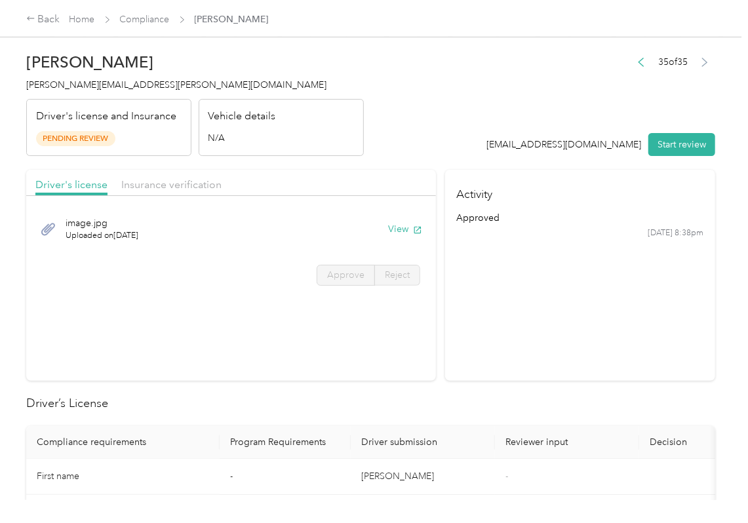
click at [579, 339] on section "Activity approved [DATE] 8:38pm" at bounding box center [580, 275] width 270 height 211
click at [399, 226] on button "View" at bounding box center [405, 229] width 34 height 14
click at [364, 142] on header "[PERSON_NAME] [PERSON_NAME][EMAIL_ADDRESS][PERSON_NAME][DOMAIN_NAME] Driver's l…" at bounding box center [370, 101] width 689 height 110
click at [164, 187] on span "Insurance verification" at bounding box center [171, 184] width 100 height 12
click at [164, 185] on span "Insurance verification" at bounding box center [171, 184] width 100 height 12
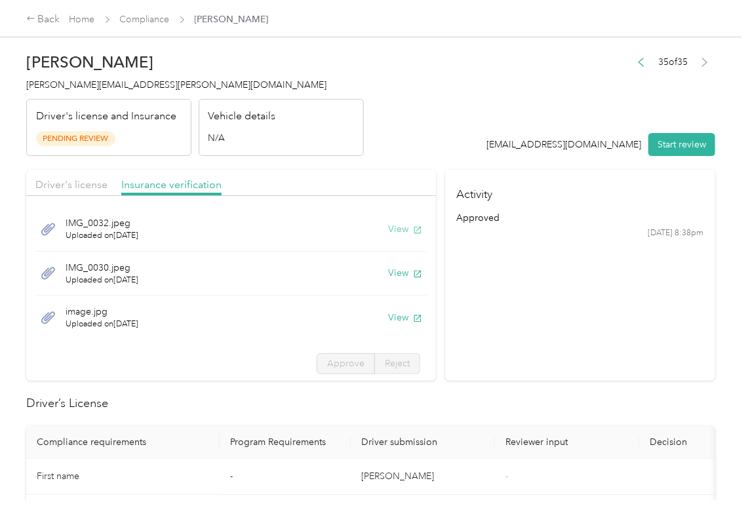
click at [388, 232] on button "View" at bounding box center [405, 229] width 34 height 14
click at [388, 271] on button "View" at bounding box center [405, 273] width 34 height 14
click at [388, 319] on button "View" at bounding box center [405, 318] width 34 height 14
click at [488, 320] on section "Activity approved [DATE] 8:38pm" at bounding box center [580, 275] width 270 height 211
click at [667, 133] on button "Start review" at bounding box center [681, 144] width 67 height 23
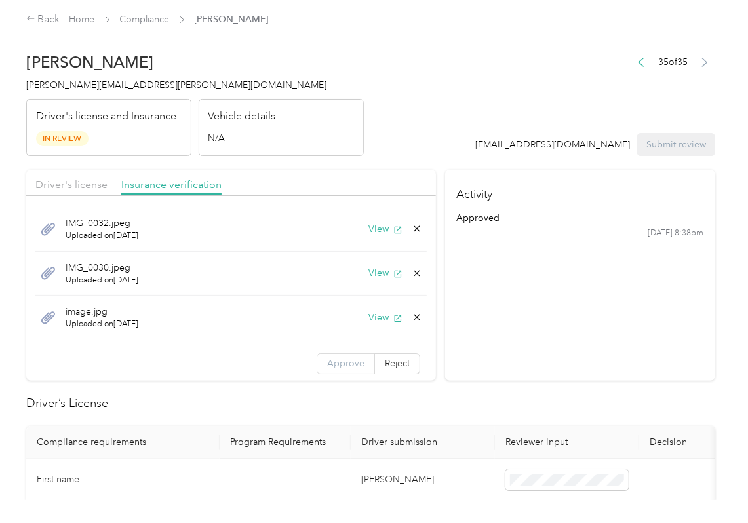
click at [327, 368] on span "Approve" at bounding box center [345, 363] width 37 height 11
click at [100, 181] on span "Driver's license" at bounding box center [71, 184] width 72 height 12
click at [82, 181] on span "Driver's license" at bounding box center [71, 184] width 72 height 12
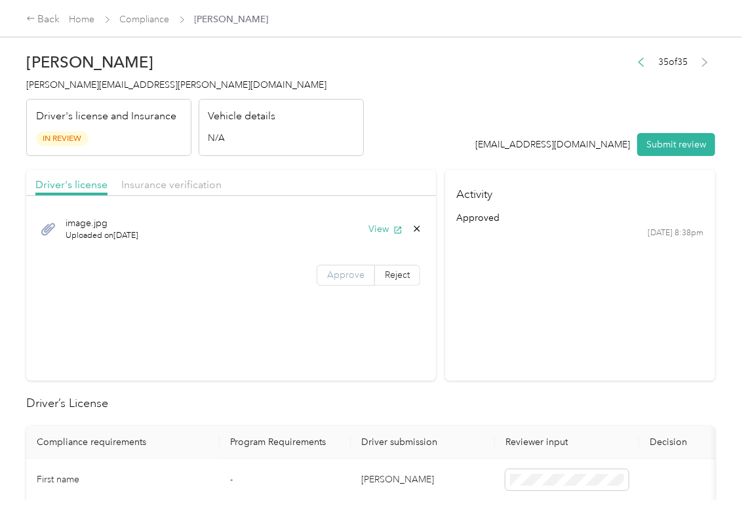
click at [359, 281] on label "Approve" at bounding box center [346, 275] width 58 height 21
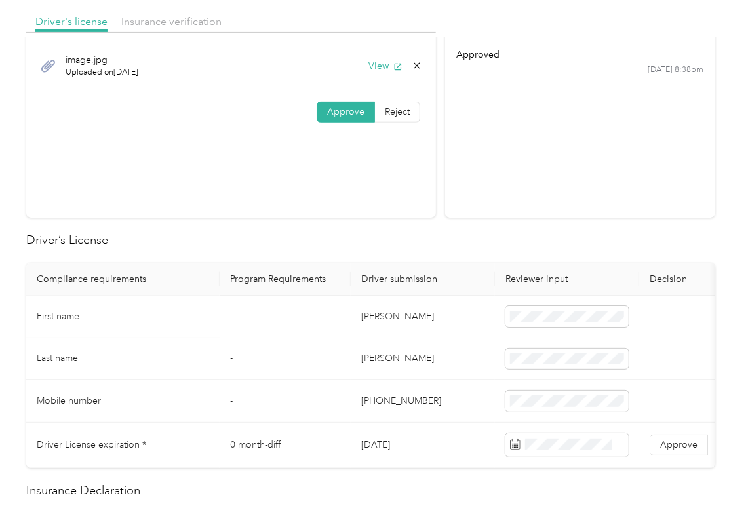
scroll to position [174, 0]
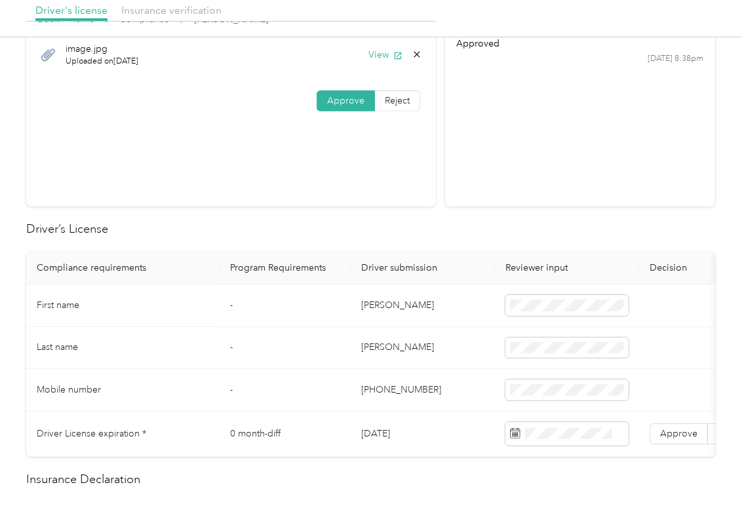
drag, startPoint x: 469, startPoint y: 252, endPoint x: 275, endPoint y: 163, distance: 213.3
drag, startPoint x: 393, startPoint y: 264, endPoint x: 482, endPoint y: 219, distance: 99.7
click at [393, 263] on th "Driver submission" at bounding box center [423, 268] width 144 height 33
click at [509, 199] on section "Activity approved [DATE] 8:38pm" at bounding box center [580, 100] width 270 height 211
click at [426, 252] on th "Driver submission" at bounding box center [423, 268] width 144 height 33
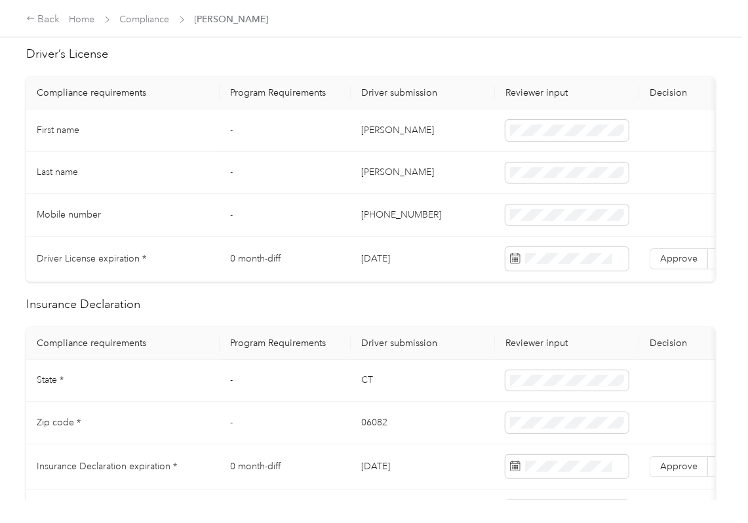
scroll to position [0, 89]
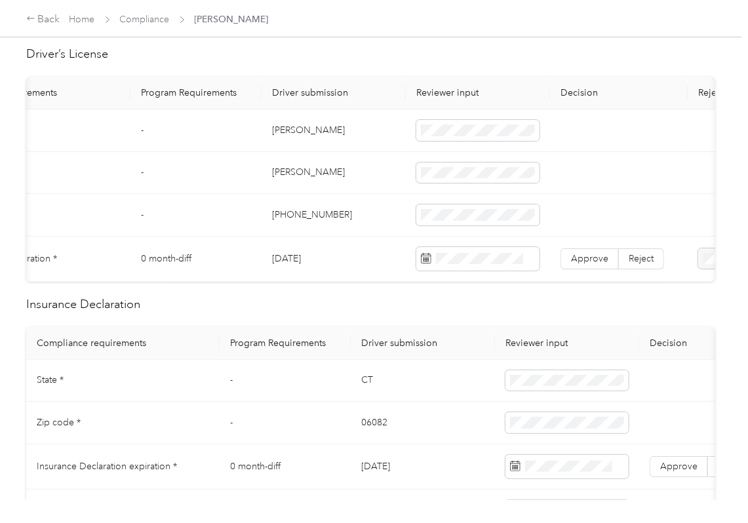
click at [268, 132] on td "[PERSON_NAME]" at bounding box center [334, 130] width 144 height 43
click at [295, 262] on td "[DATE]" at bounding box center [335, 259] width 144 height 45
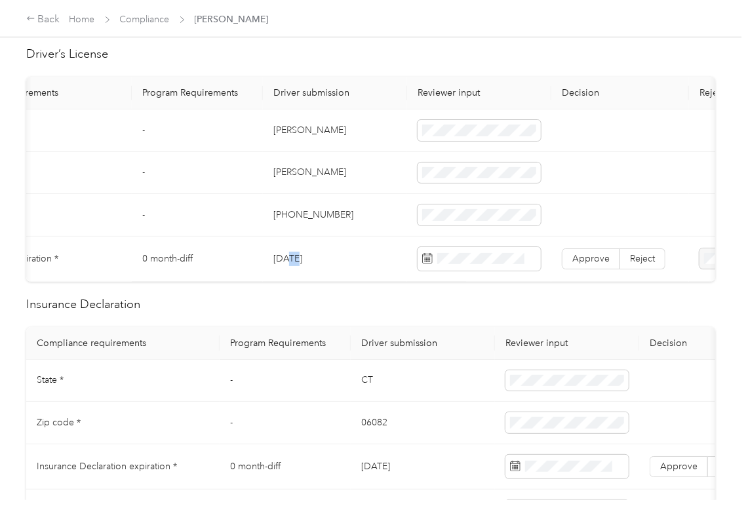
click at [294, 262] on td "[DATE]" at bounding box center [335, 259] width 144 height 45
click at [593, 256] on span "Approve" at bounding box center [590, 258] width 37 height 11
click at [402, 210] on td "[PHONE_NUMBER]" at bounding box center [335, 215] width 144 height 43
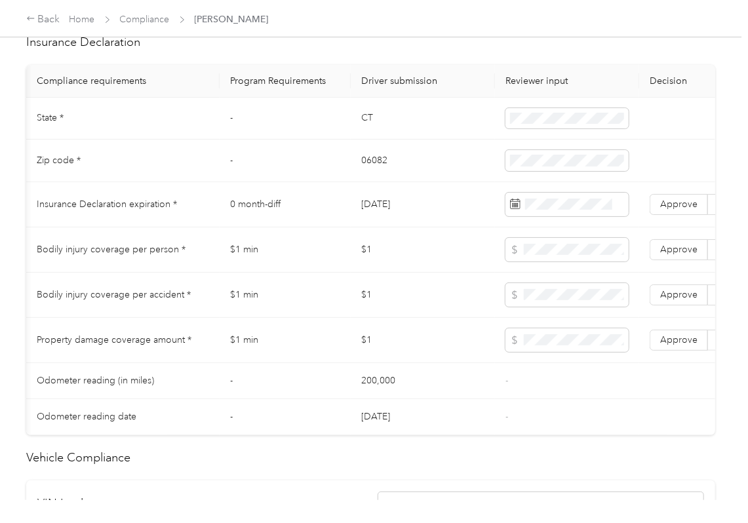
scroll to position [0, 242]
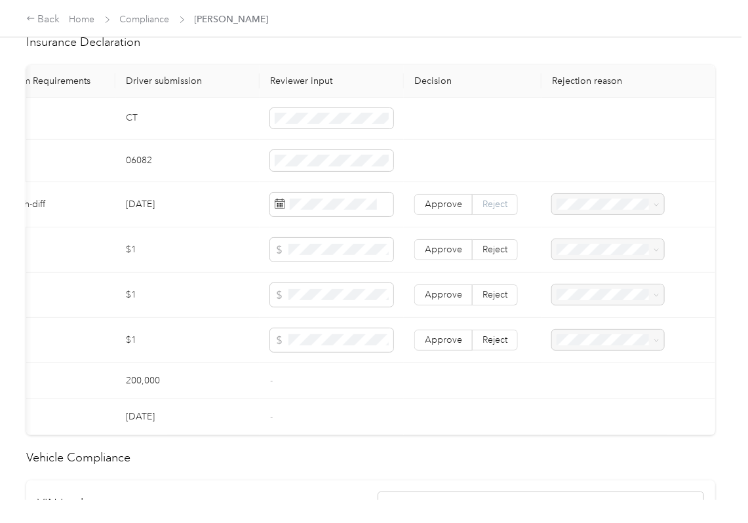
click at [486, 210] on span "Reject" at bounding box center [494, 204] width 25 height 11
click at [577, 299] on li "Expired Insurance Policy" at bounding box center [601, 314] width 112 height 37
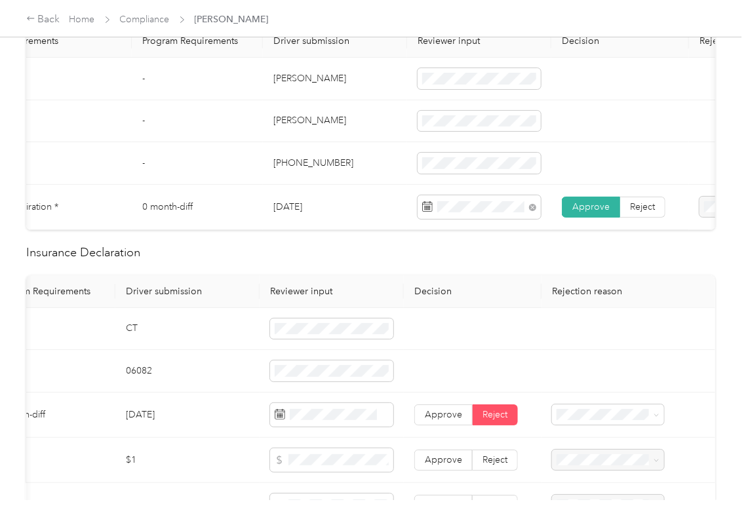
scroll to position [0, 0]
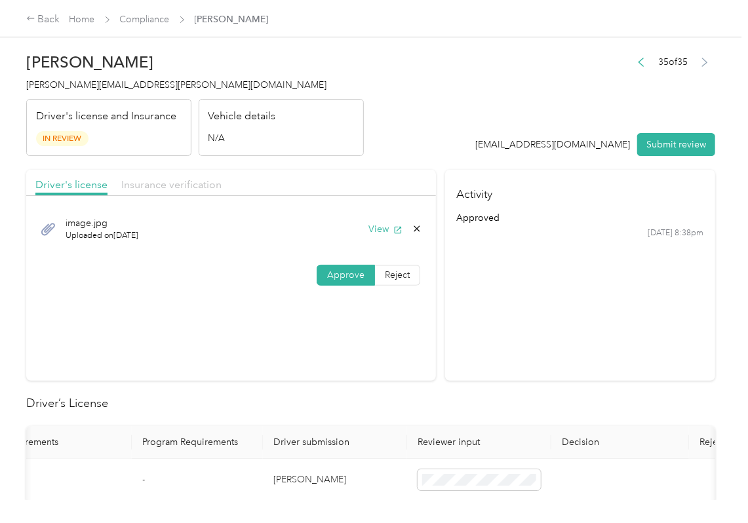
click at [192, 187] on span "Insurance verification" at bounding box center [171, 184] width 100 height 12
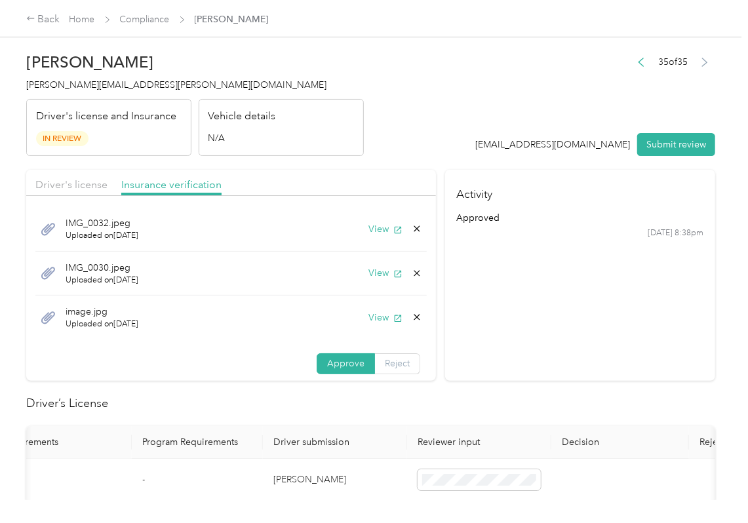
click at [385, 363] on span "Reject" at bounding box center [397, 363] width 25 height 11
click at [231, 199] on div "Uploaded insurance document is blurry or cut off image" at bounding box center [234, 194] width 94 height 41
click at [670, 136] on button "Submit review" at bounding box center [676, 144] width 78 height 23
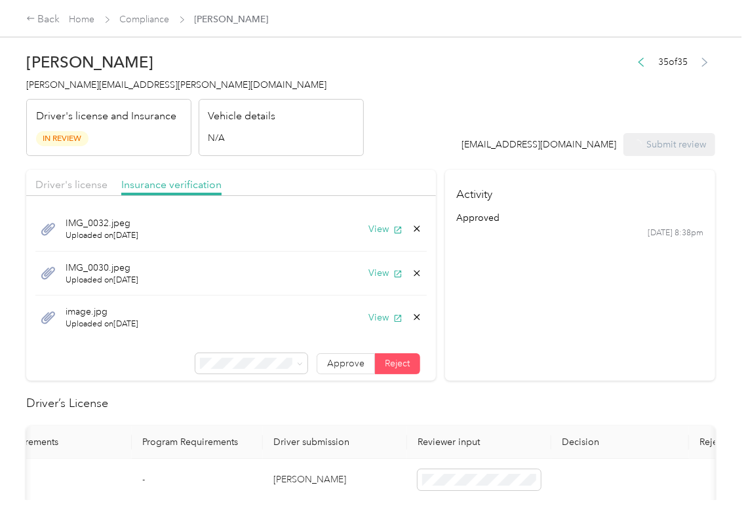
click at [93, 87] on span "[PERSON_NAME][EMAIL_ADDRESS][PERSON_NAME][DOMAIN_NAME]" at bounding box center [176, 84] width 300 height 11
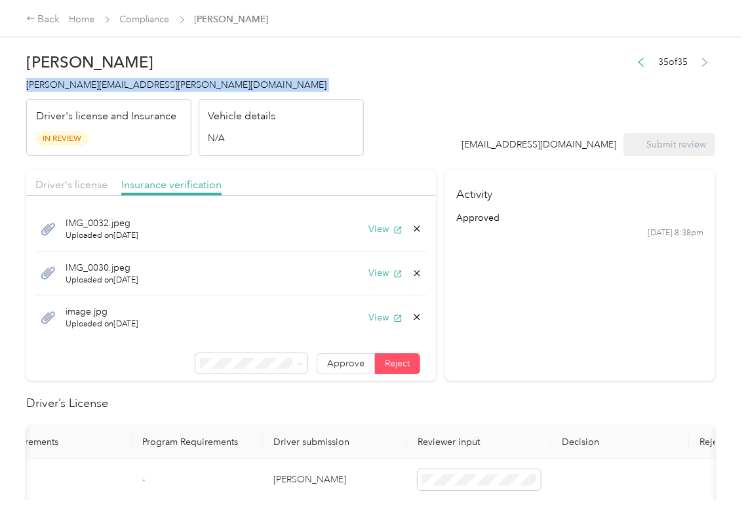
click at [93, 87] on span "[PERSON_NAME][EMAIL_ADDRESS][PERSON_NAME][DOMAIN_NAME]" at bounding box center [176, 84] width 300 height 11
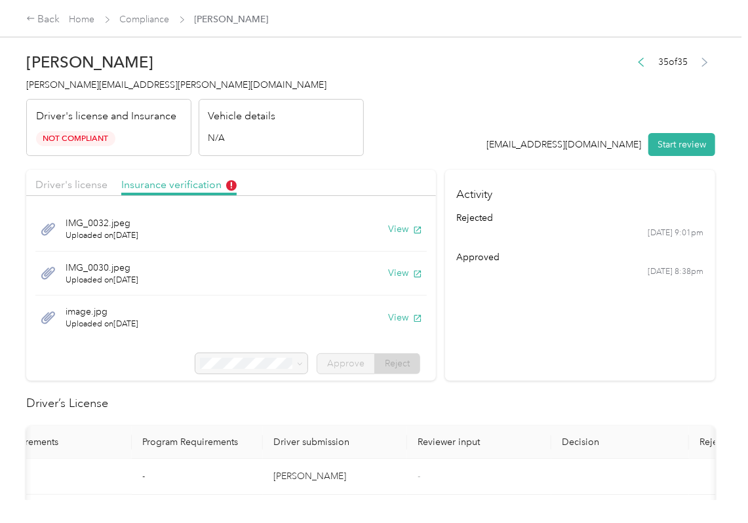
click at [598, 366] on section "Activity rejected [DATE] 9:01pm approved [DATE] 8:38pm" at bounding box center [580, 275] width 270 height 211
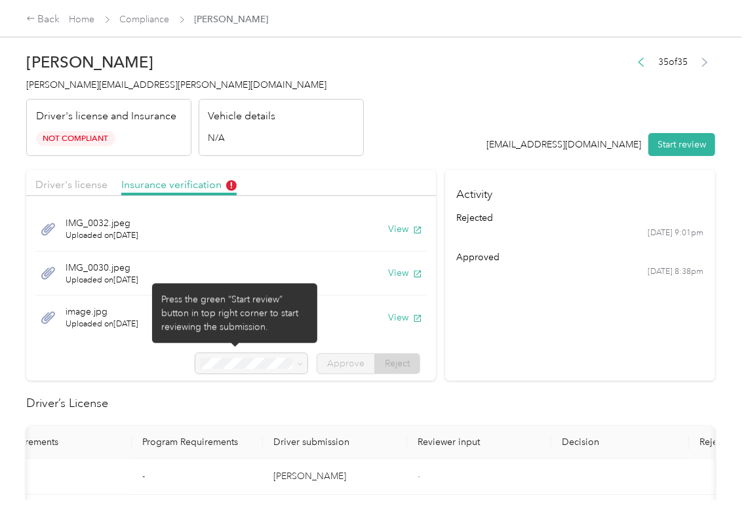
click at [234, 373] on div at bounding box center [251, 363] width 112 height 21
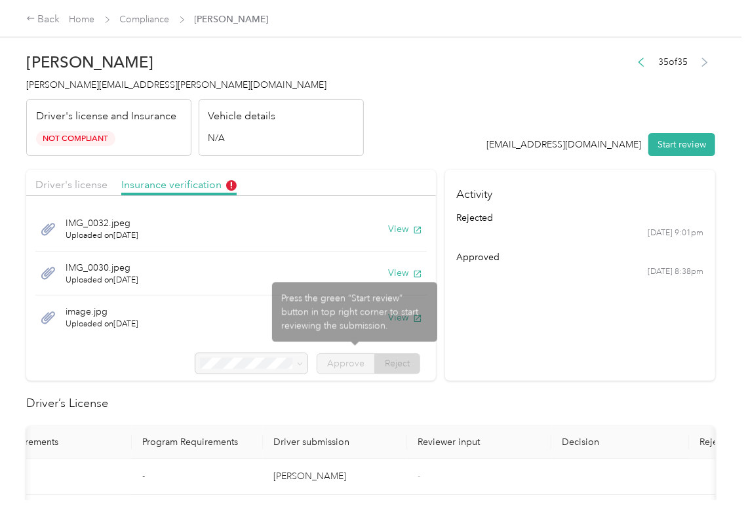
click at [234, 373] on div at bounding box center [251, 363] width 112 height 21
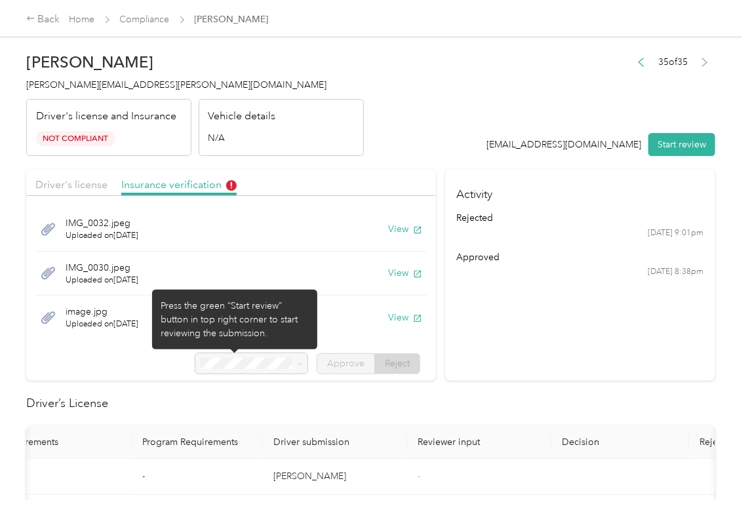
click at [234, 373] on div at bounding box center [251, 363] width 112 height 21
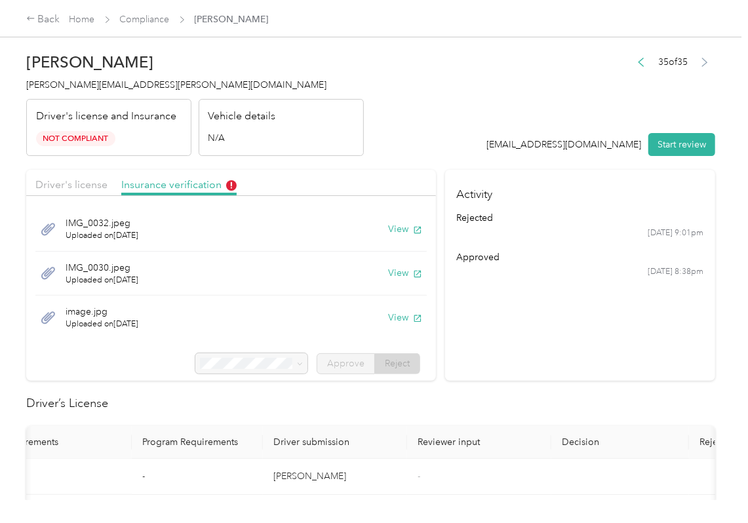
click at [720, 373] on div "[PERSON_NAME] Morgan [EMAIL_ADDRESS][PERSON_NAME][DOMAIN_NAME] Driver's license…" at bounding box center [370, 250] width 741 height 500
click at [544, 364] on section "Activity rejected [DATE] 9:01pm approved [DATE] 8:38pm" at bounding box center [580, 275] width 270 height 211
click at [147, 20] on link "Compliance" at bounding box center [145, 19] width 50 height 11
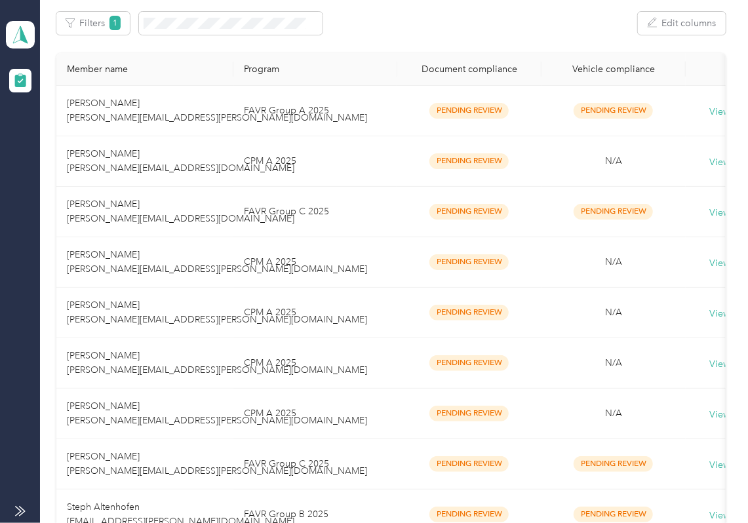
scroll to position [392, 0]
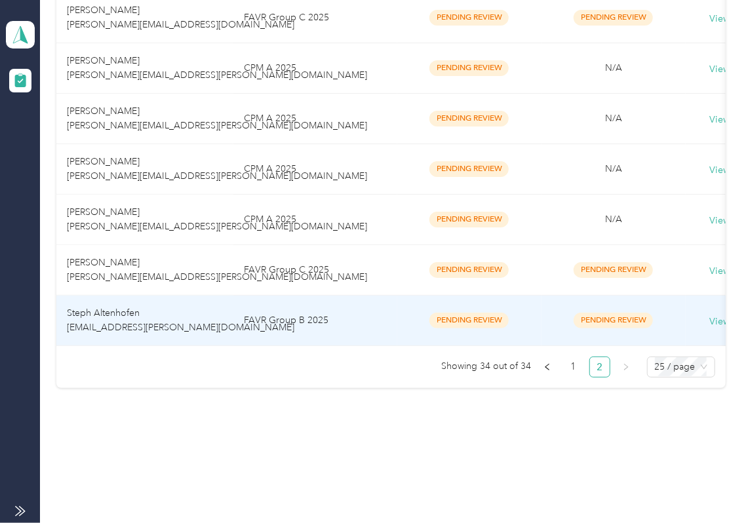
click at [186, 296] on td "Steph Altenhofen [EMAIL_ADDRESS][PERSON_NAME][DOMAIN_NAME]" at bounding box center [144, 321] width 177 height 50
